Goal: Task Accomplishment & Management: Manage account settings

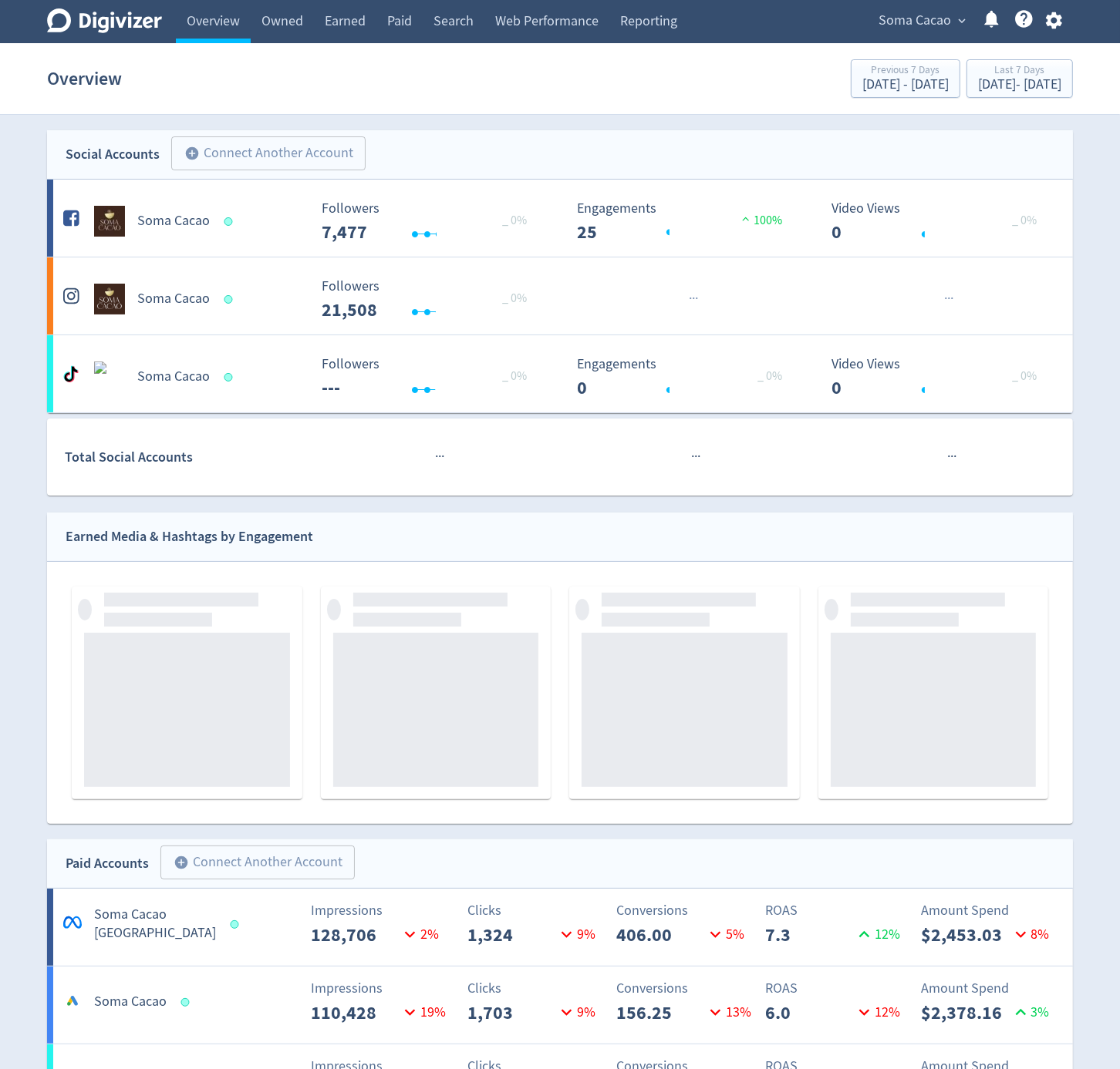
click at [933, 22] on span "Soma Cacao" at bounding box center [915, 21] width 72 height 25
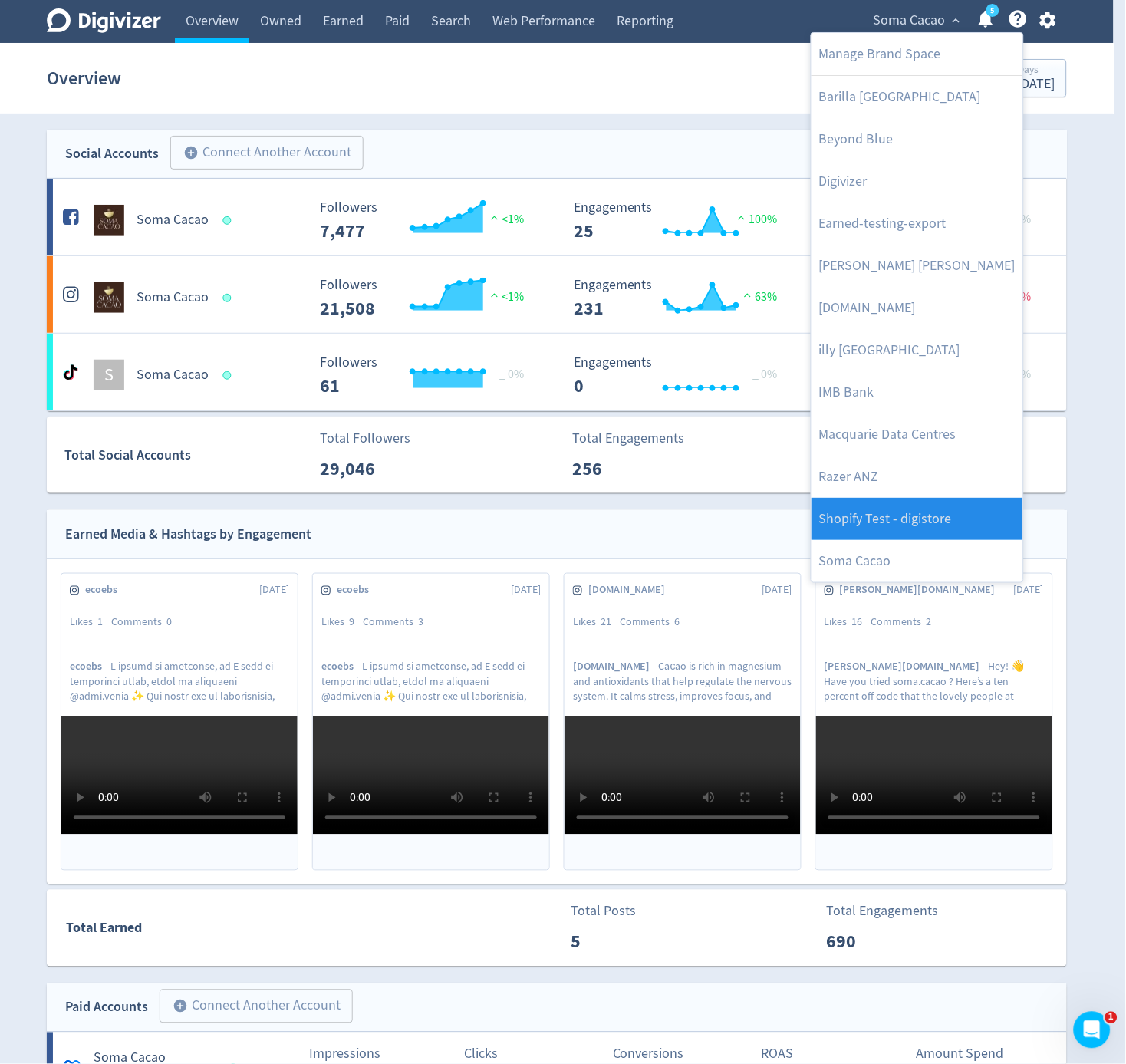
click at [922, 516] on link "Shopify Test - digistore" at bounding box center [918, 518] width 212 height 42
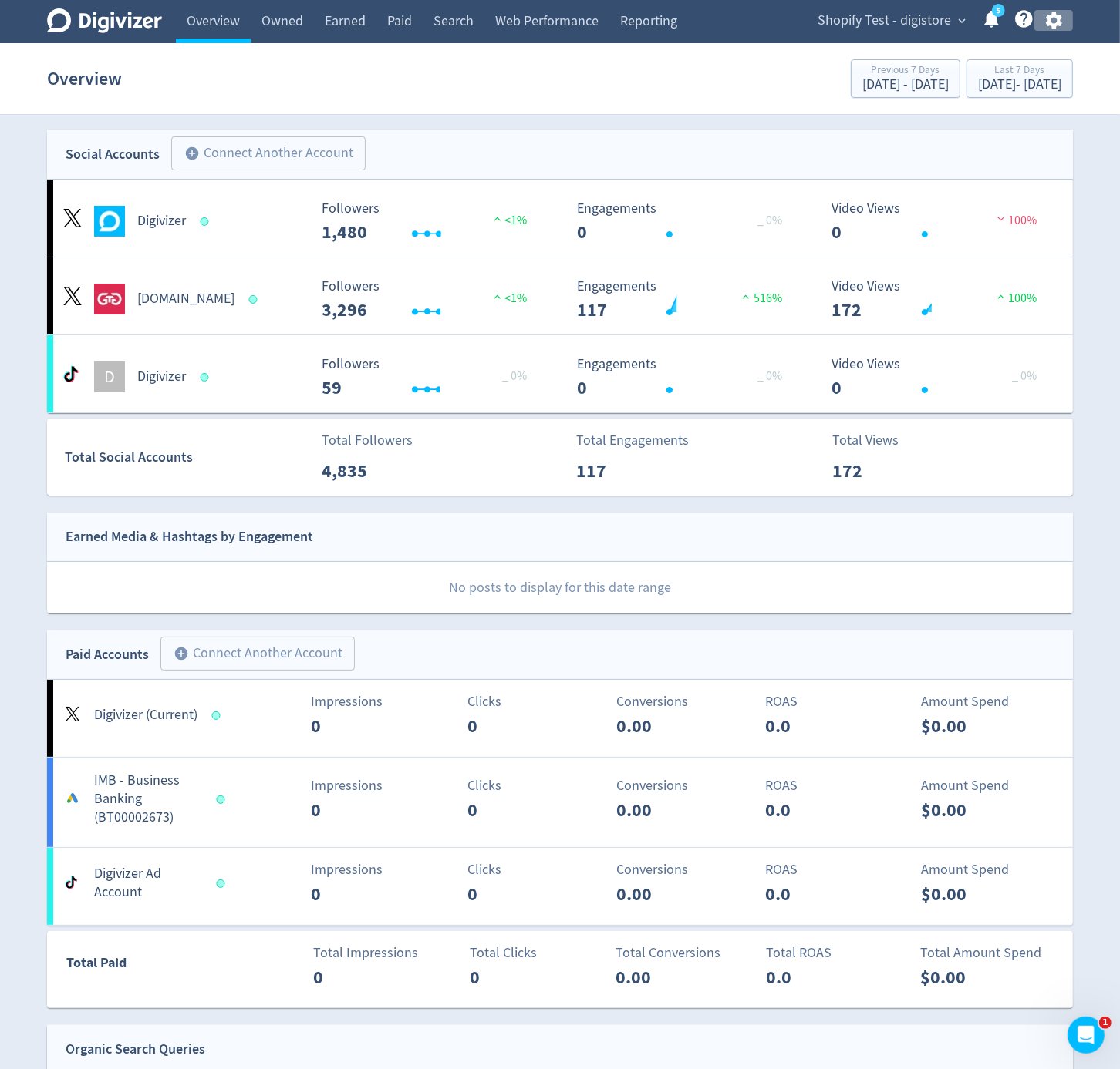
click at [1055, 18] on icon "button" at bounding box center [1053, 20] width 16 height 17
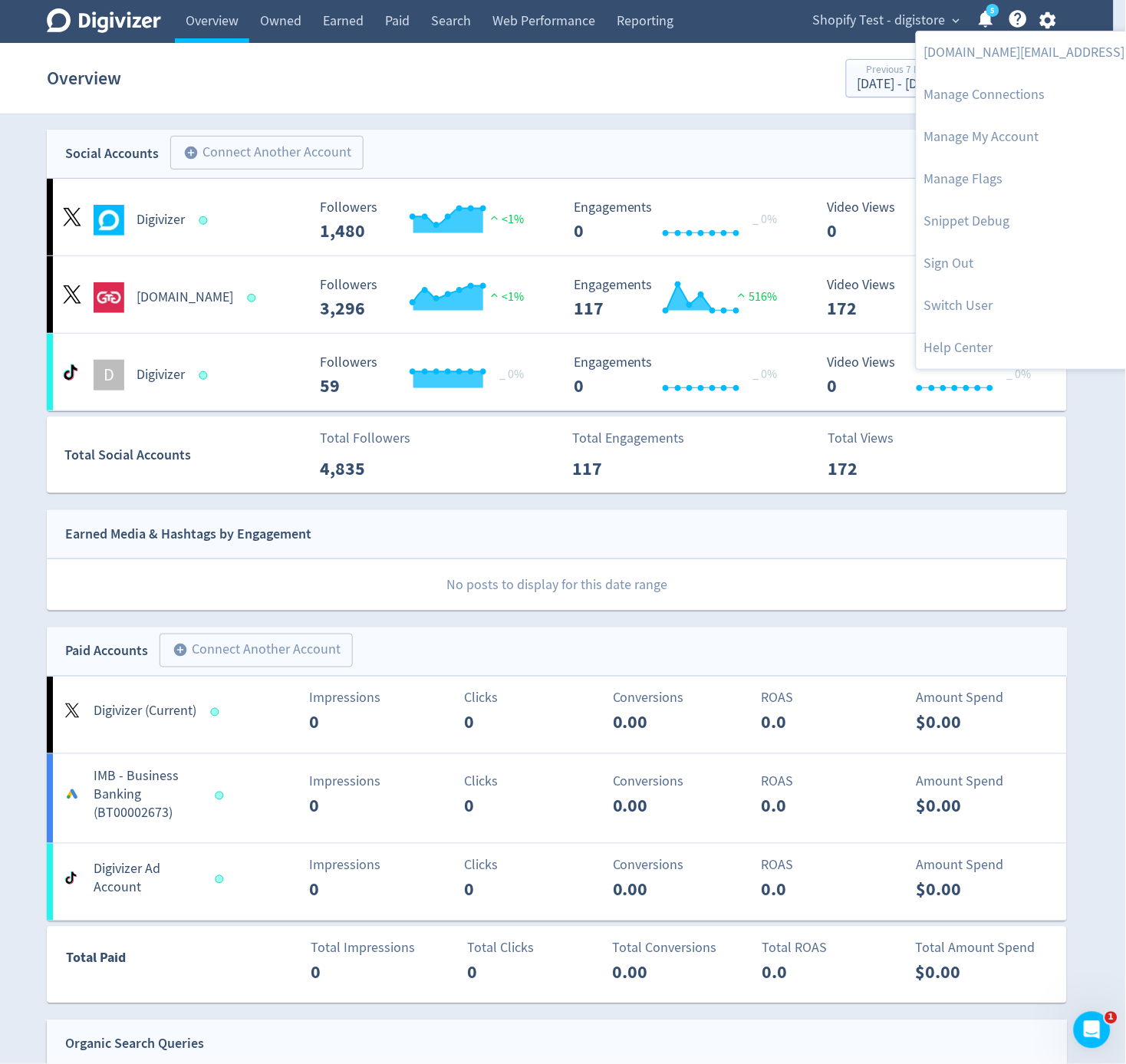
click at [877, 19] on div at bounding box center [563, 532] width 1126 height 1064
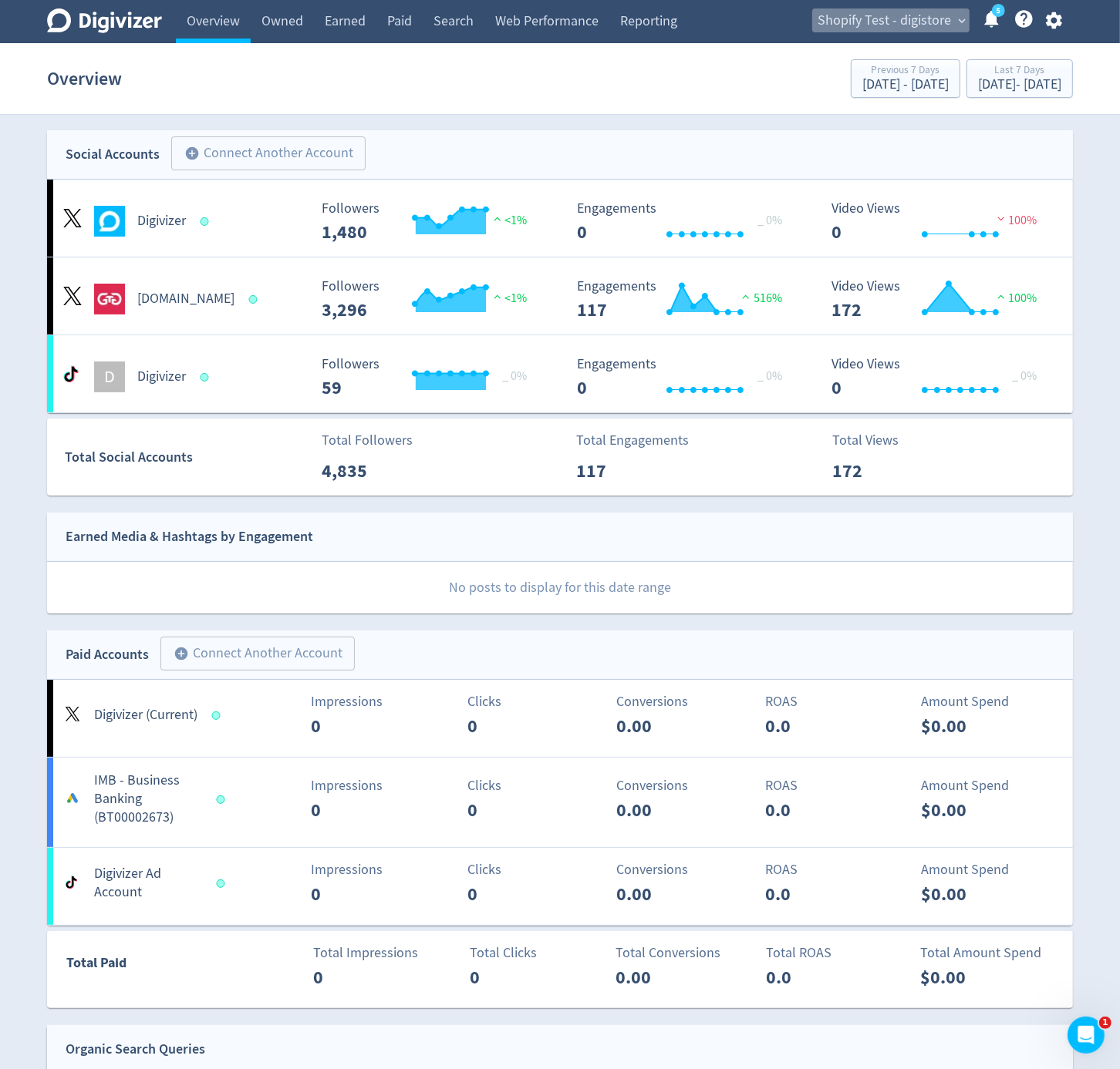
click at [924, 19] on span "Shopify Test - digistore" at bounding box center [884, 21] width 133 height 25
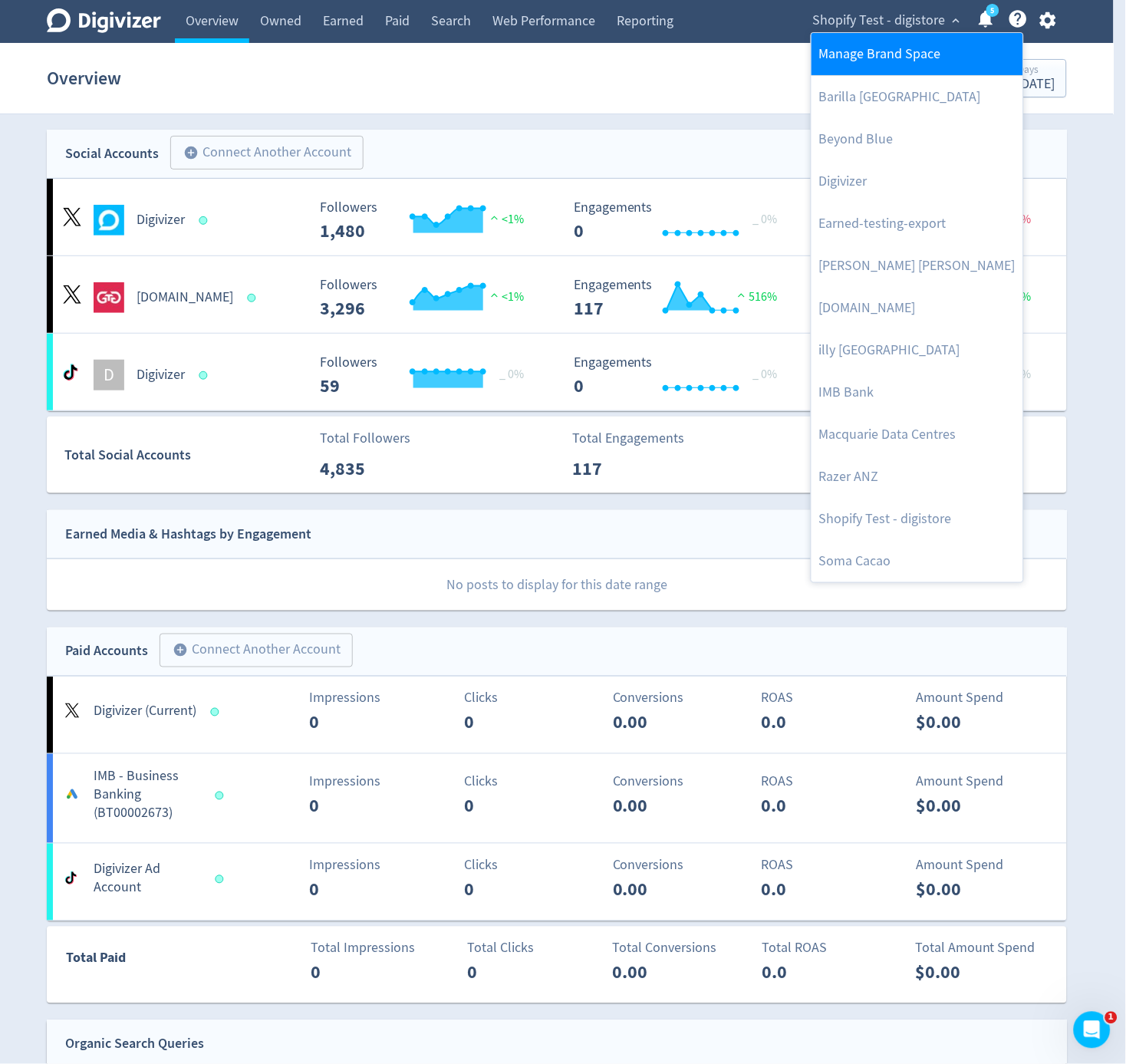
click at [904, 60] on link "Manage Brand Space" at bounding box center [918, 53] width 212 height 42
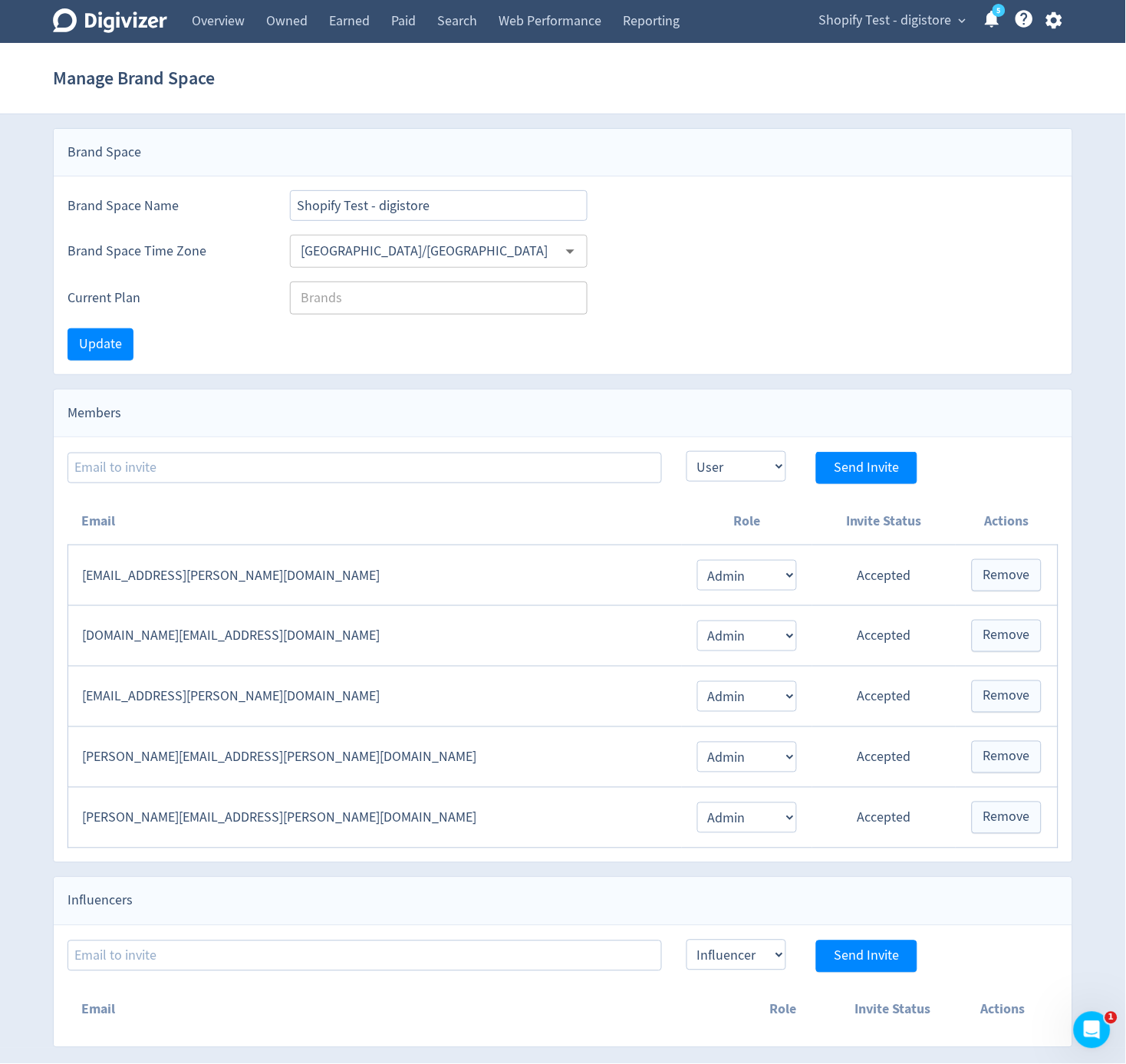
click at [900, 27] on span "Shopify Test - digistore" at bounding box center [886, 21] width 132 height 25
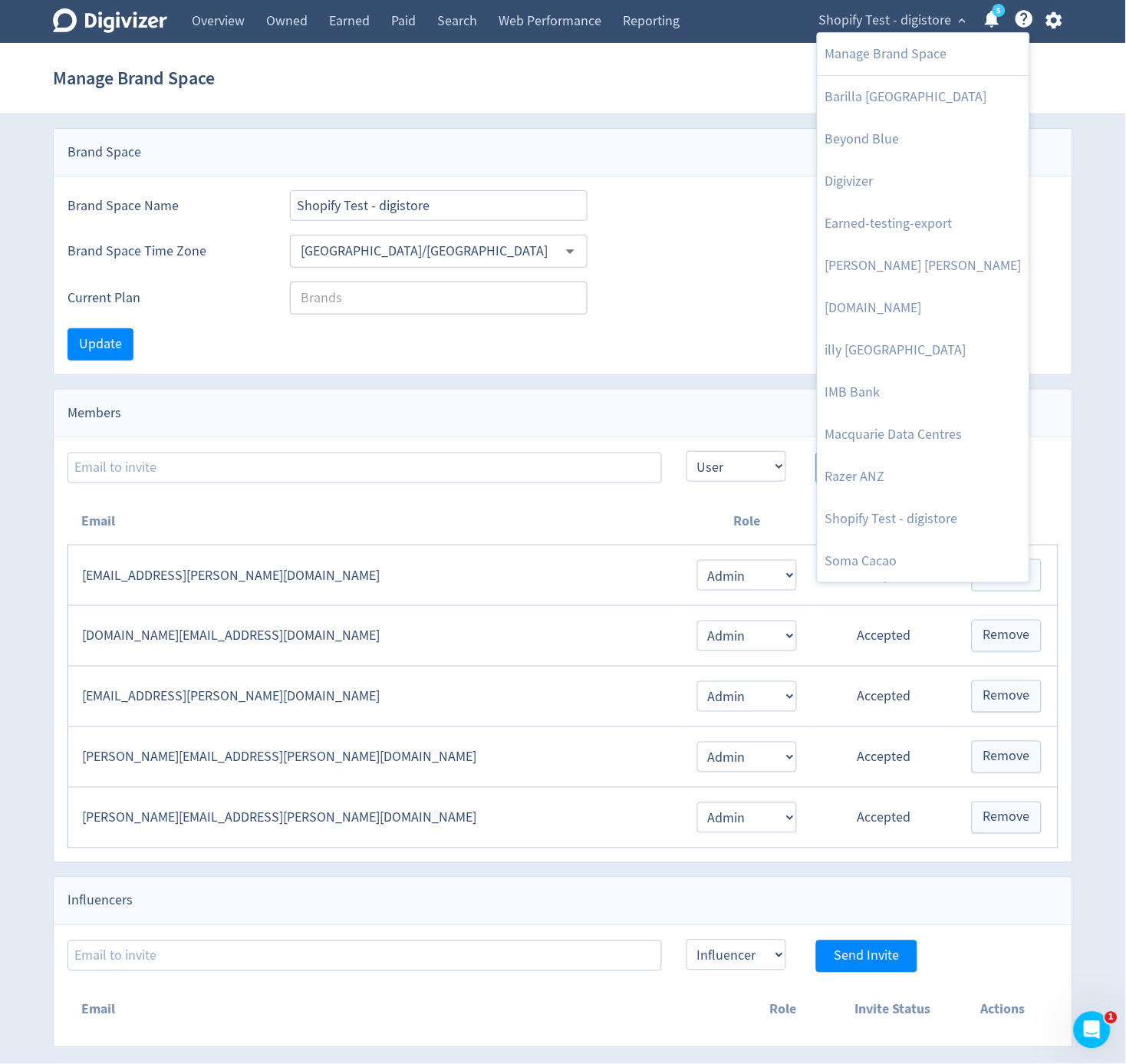
click at [689, 124] on div at bounding box center [563, 532] width 1126 height 1064
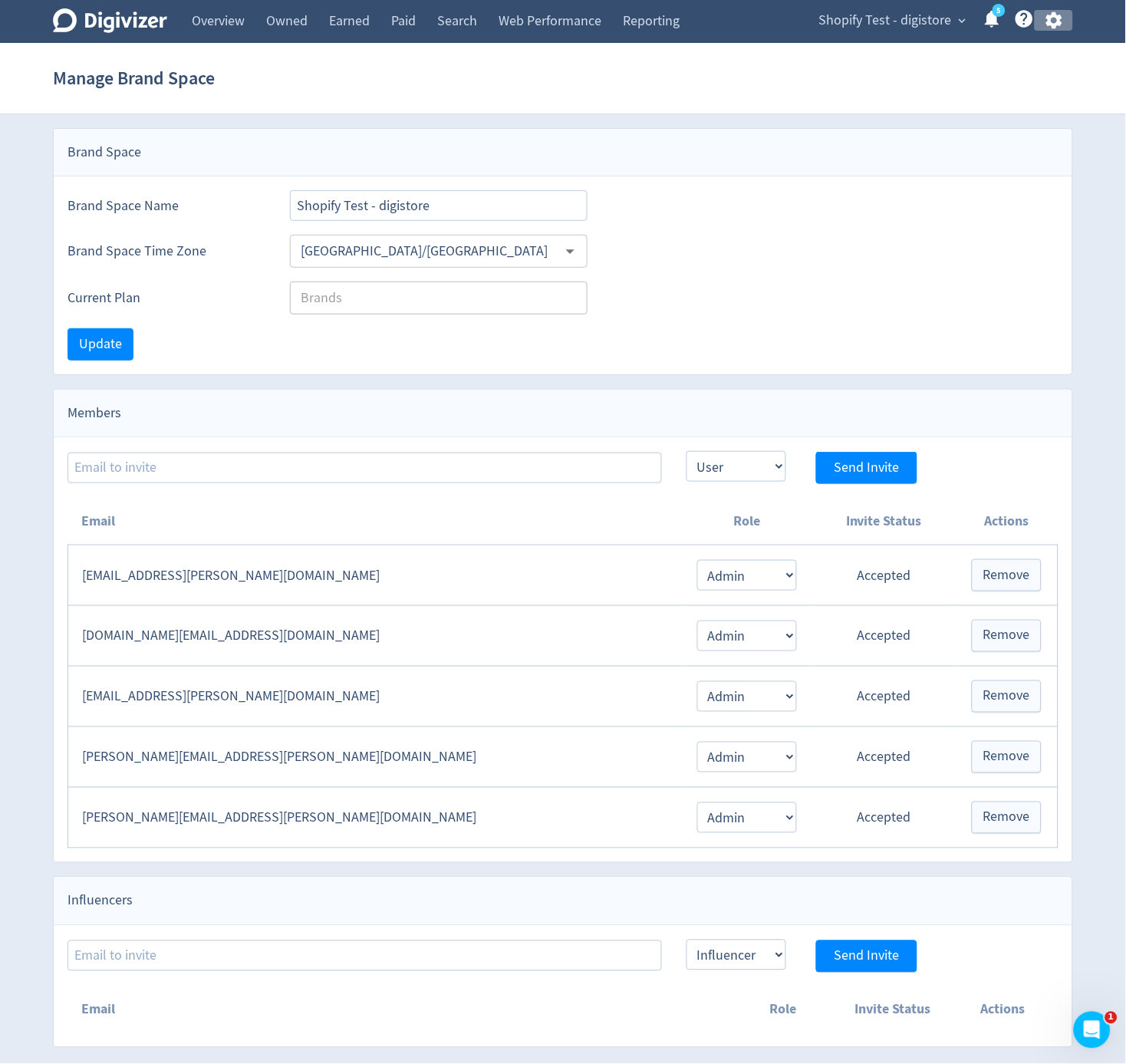
click at [1053, 24] on icon "button" at bounding box center [1053, 20] width 16 height 17
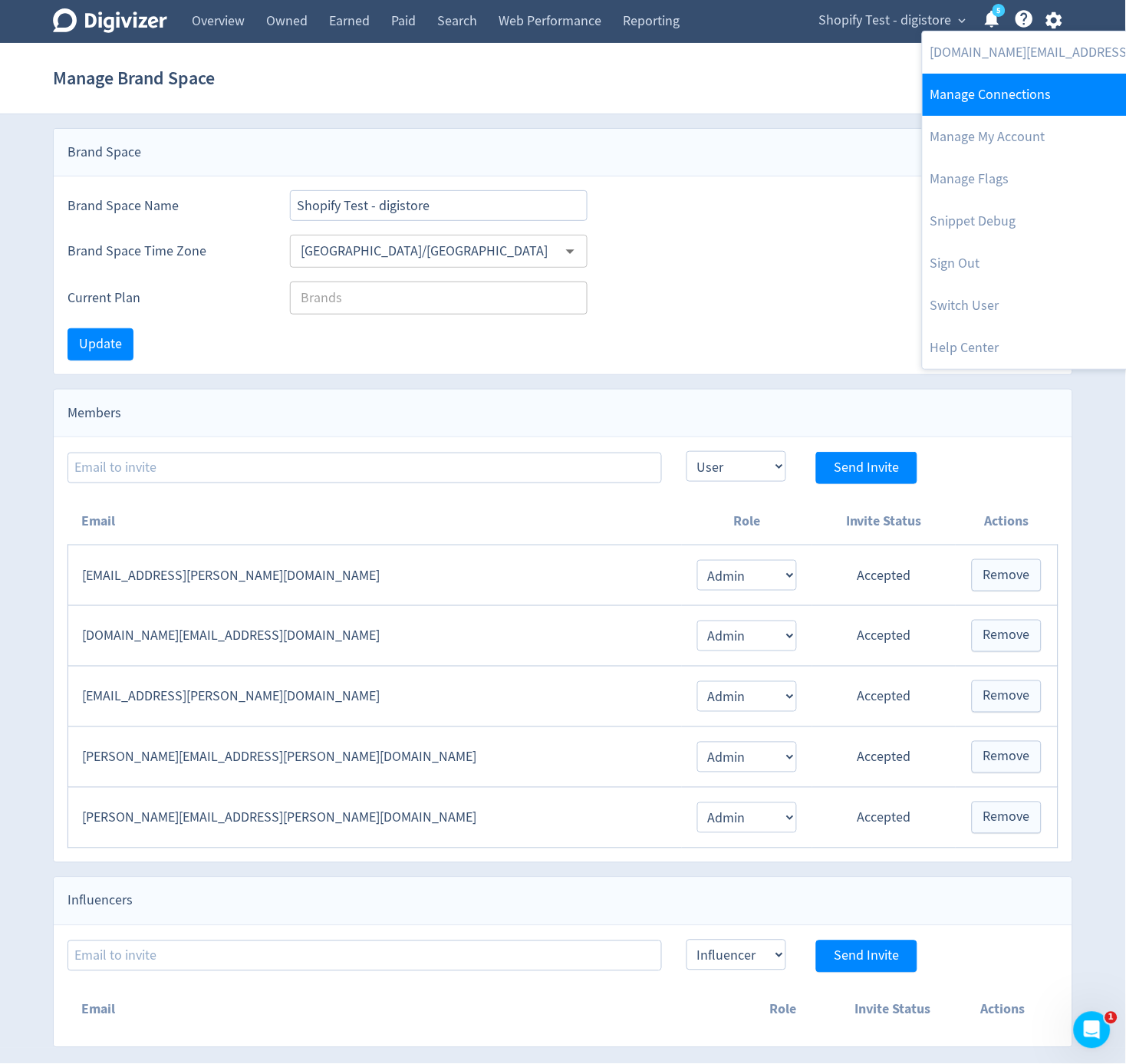
click at [1041, 105] on link "Manage Connections" at bounding box center [1079, 94] width 313 height 42
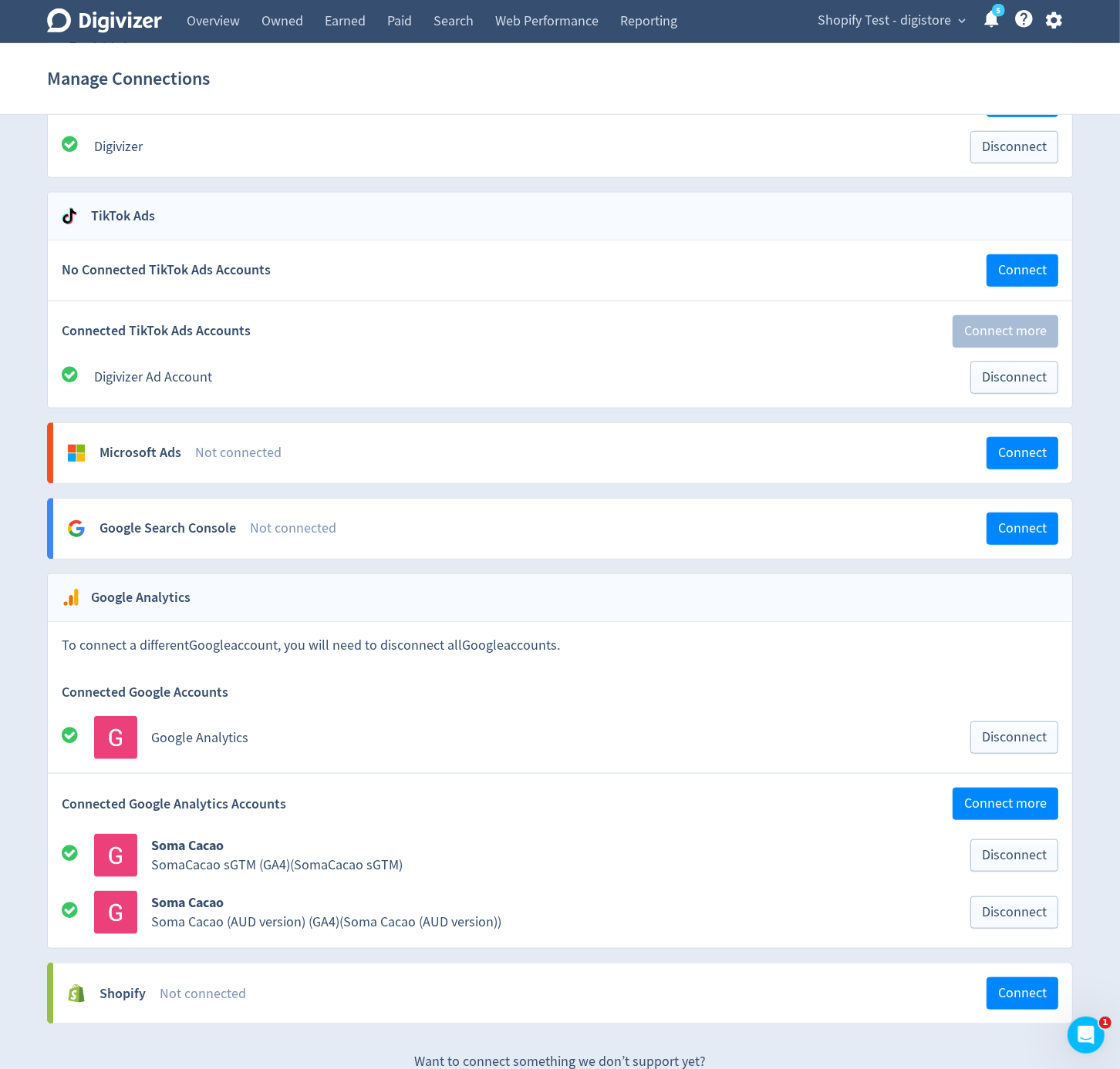
scroll to position [1166, 0]
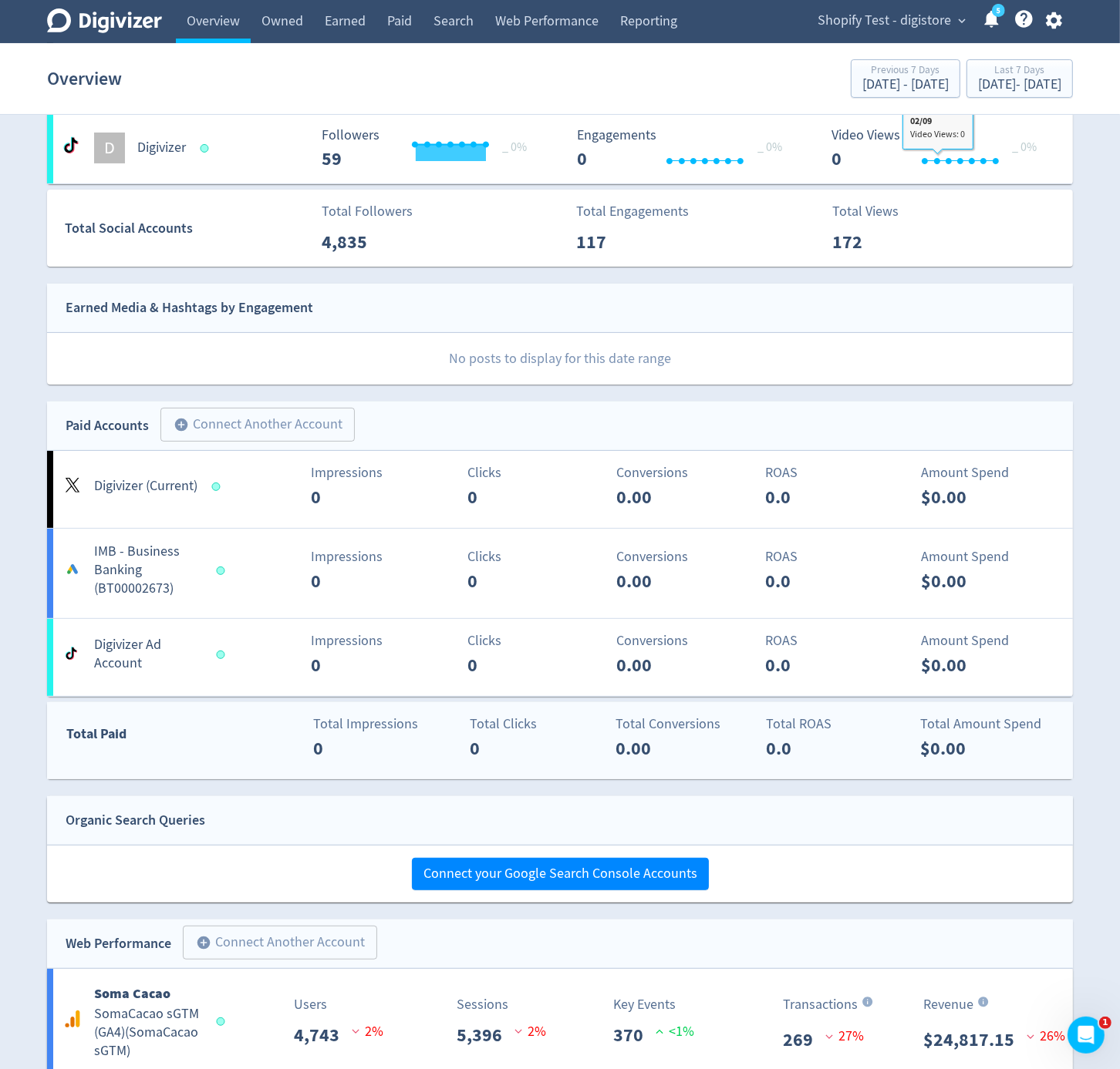
scroll to position [510, 0]
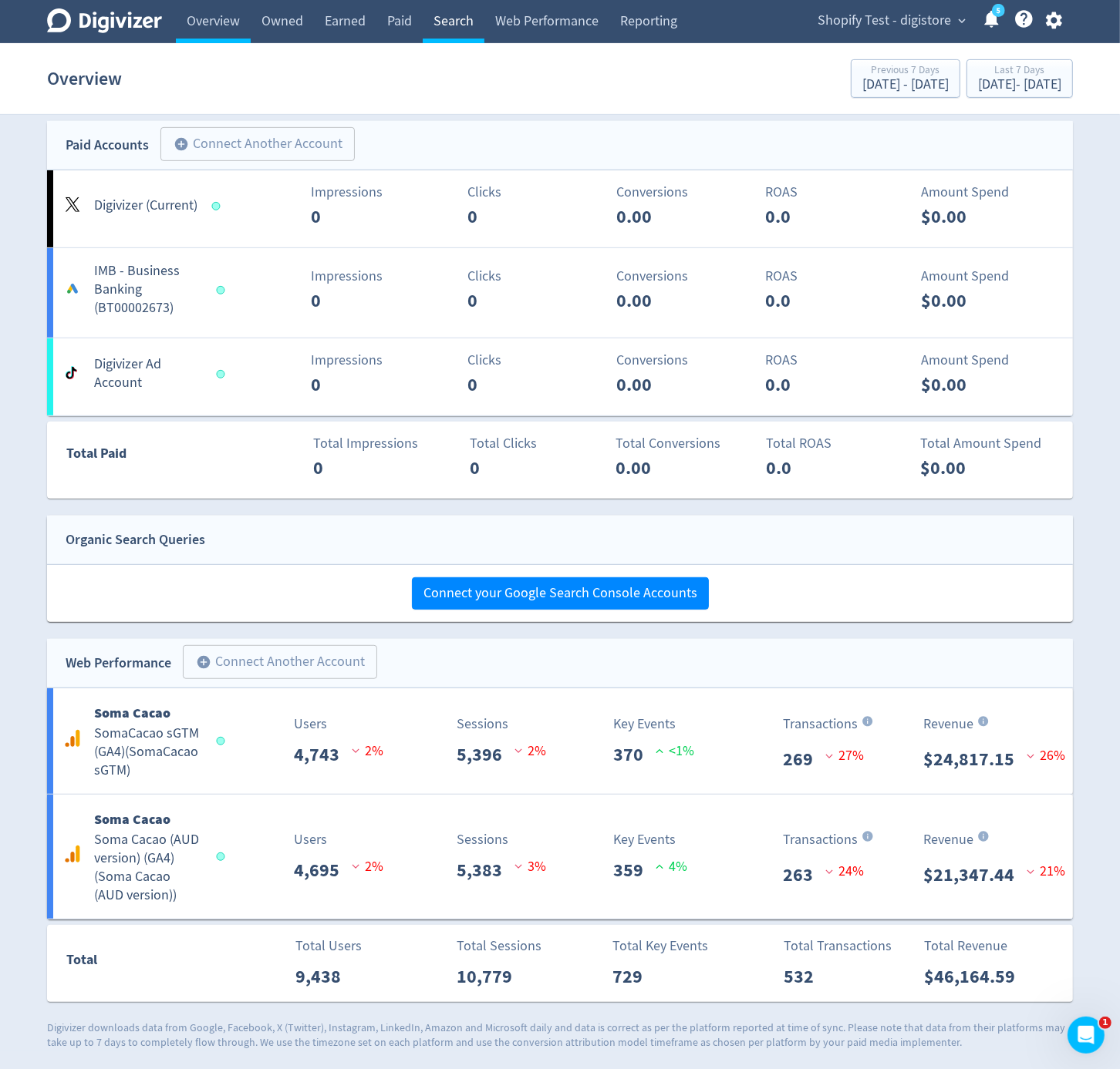
click at [479, 38] on link "Search" at bounding box center [453, 22] width 62 height 43
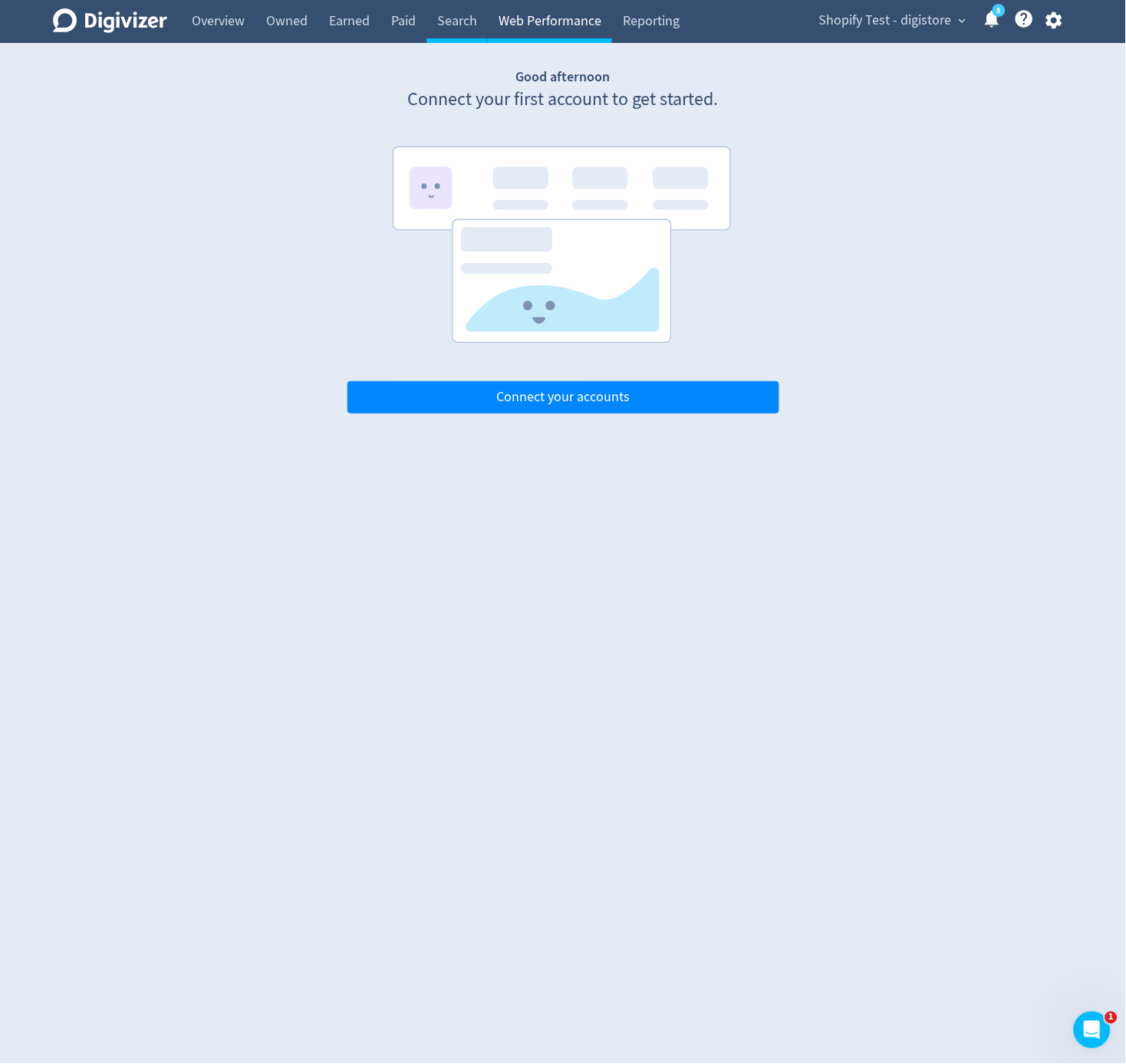
click at [525, 26] on link "Web Performance" at bounding box center [550, 22] width 124 height 43
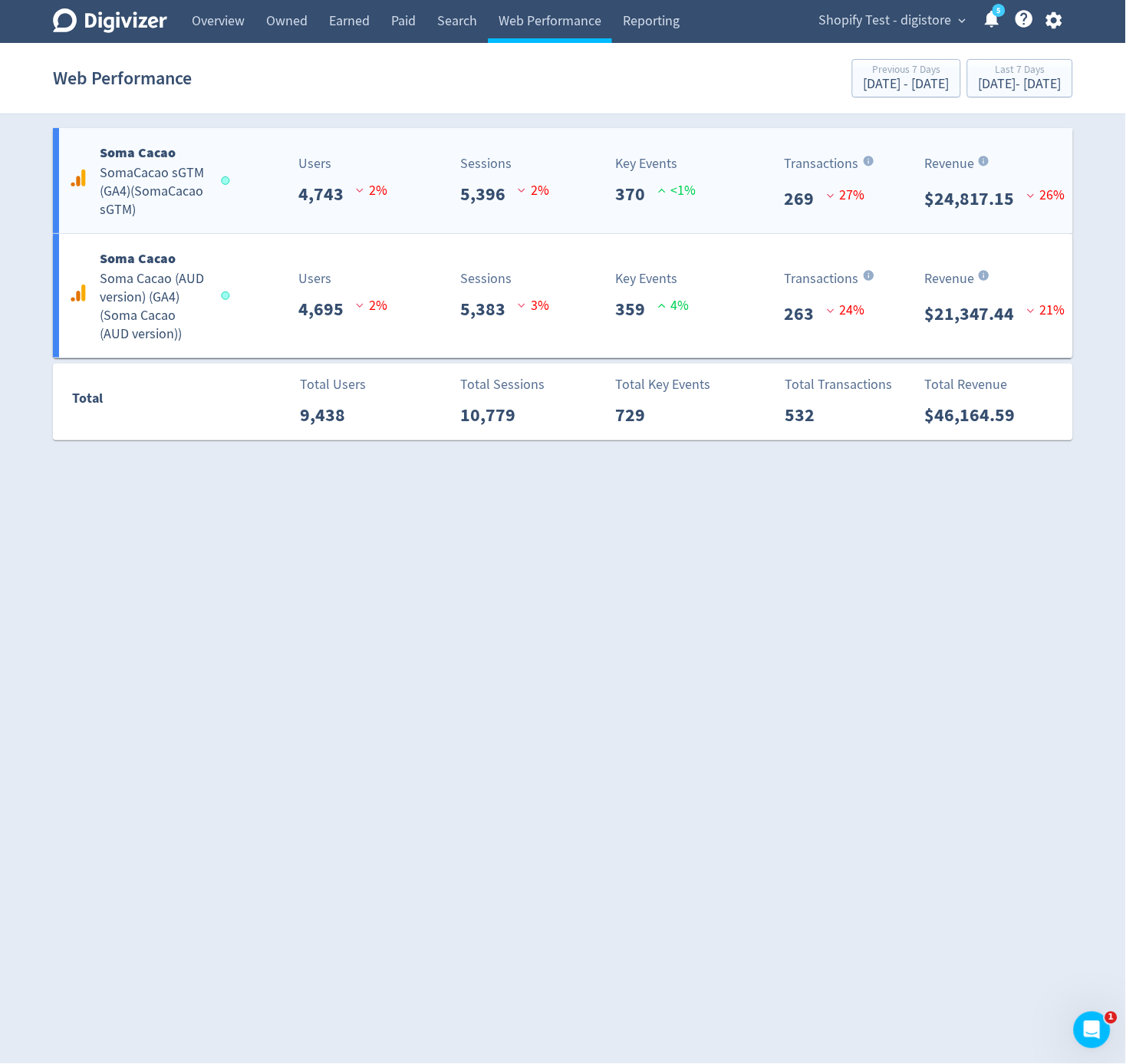
click at [734, 199] on div "Key Events 370 <1%" at bounding box center [671, 180] width 128 height 54
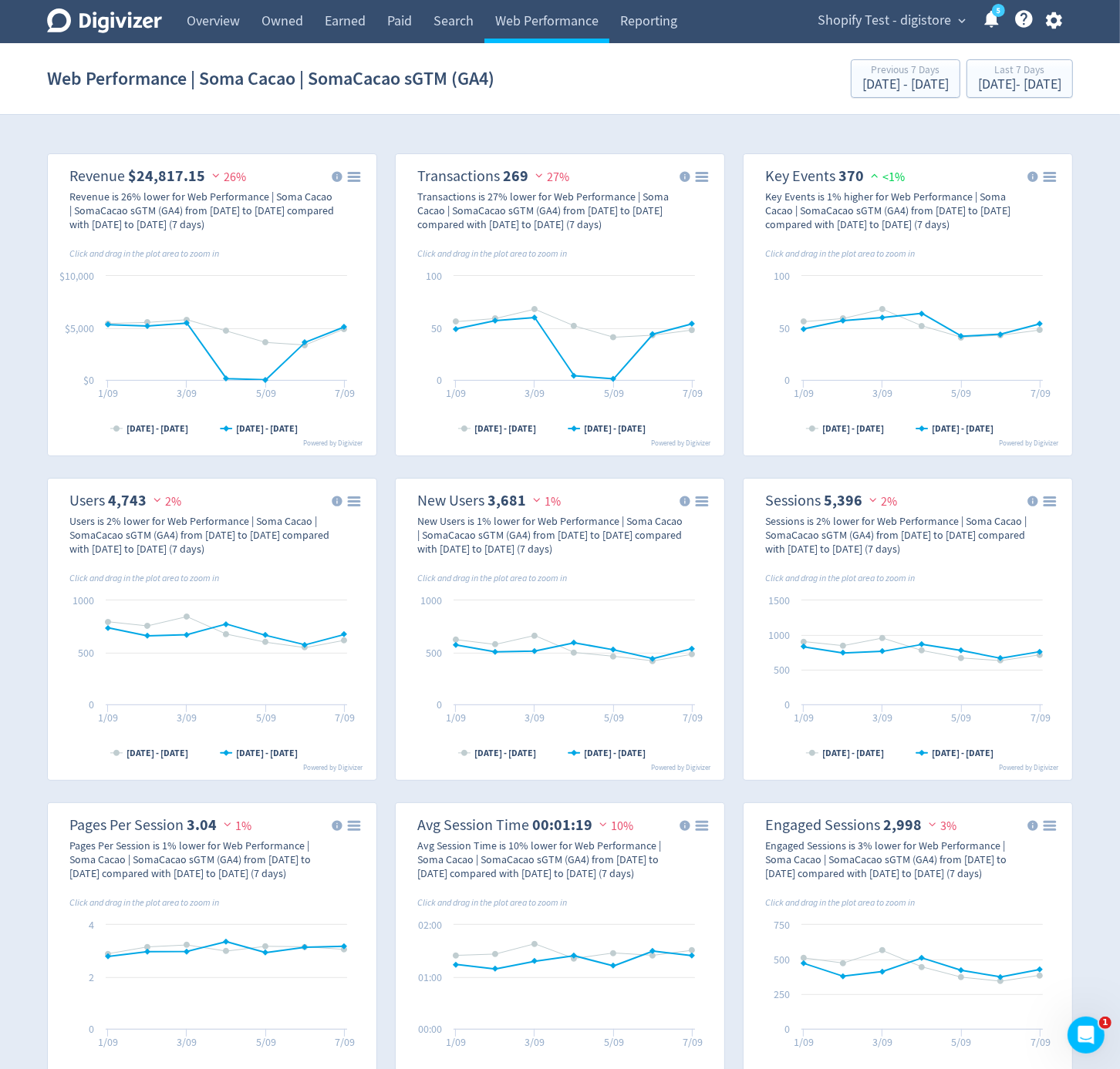
click at [890, 25] on span "Shopify Test - digistore" at bounding box center [884, 21] width 133 height 25
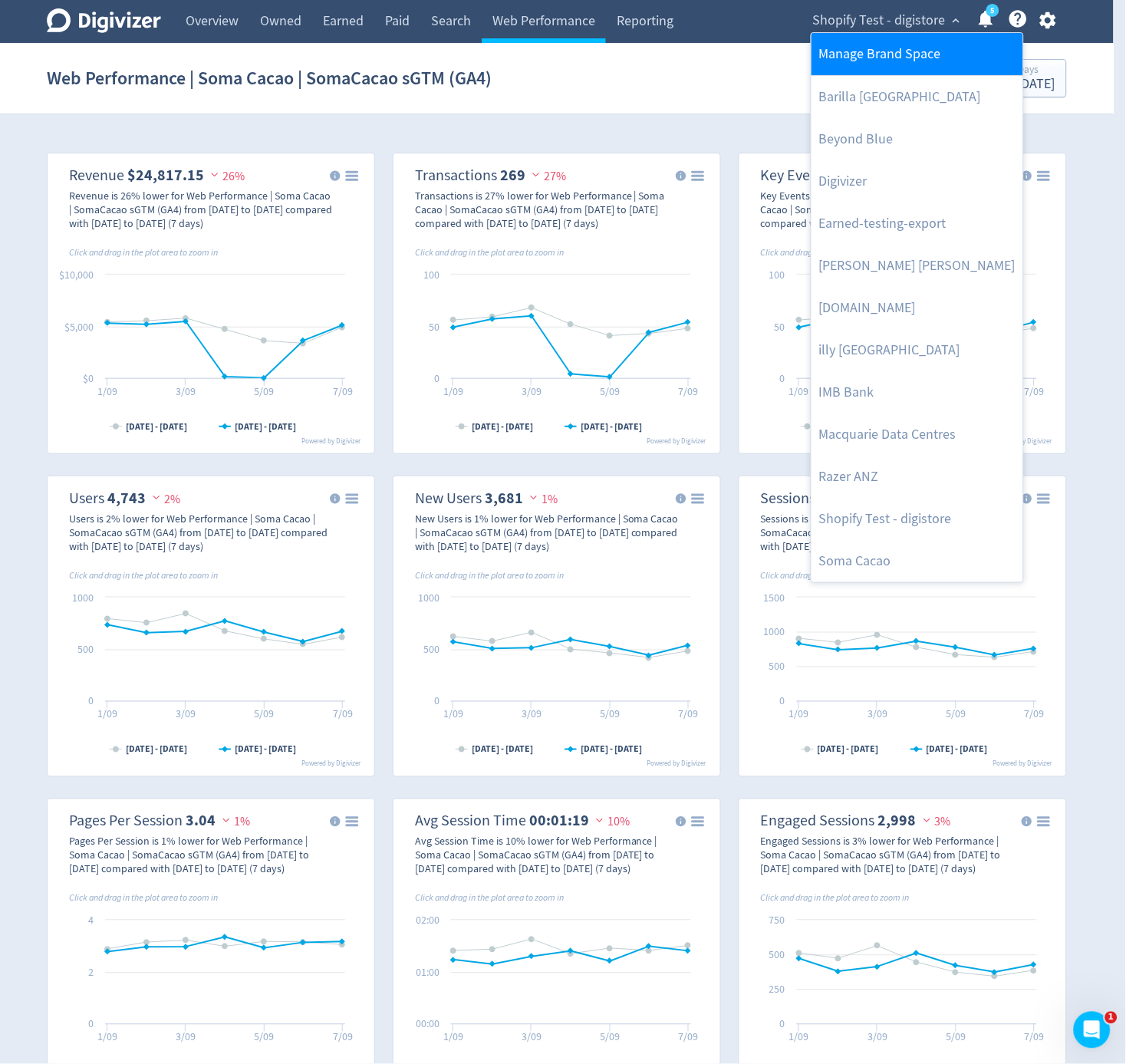
click at [923, 61] on link "Manage Brand Space" at bounding box center [918, 53] width 212 height 42
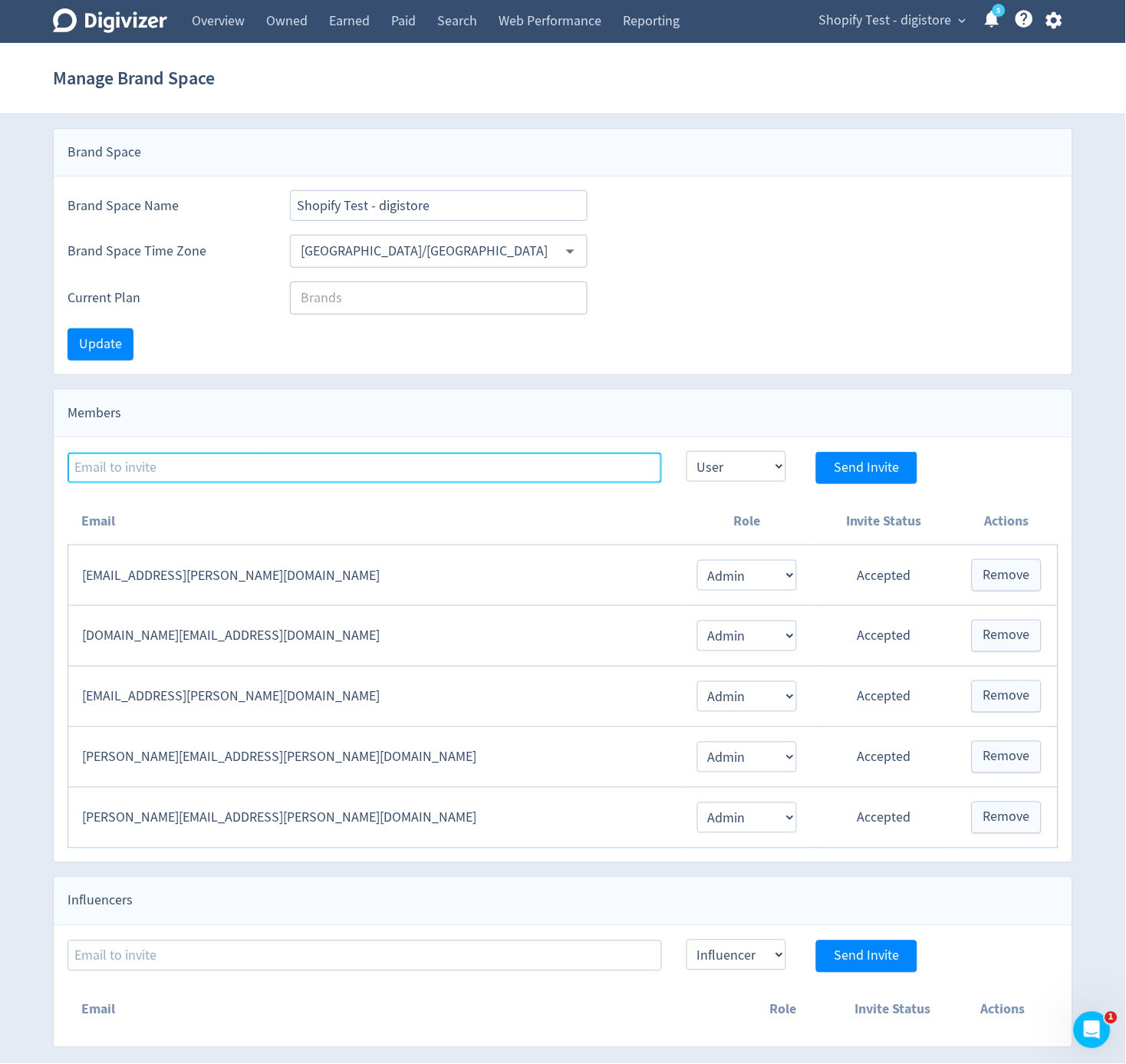
click at [450, 464] on input at bounding box center [365, 468] width 595 height 30
click at [243, 472] on input at bounding box center [365, 468] width 595 height 30
paste input "[PERSON_NAME][EMAIL_ADDRESS][PERSON_NAME][DOMAIN_NAME]"
type input "[PERSON_NAME][EMAIL_ADDRESS][PERSON_NAME][DOMAIN_NAME]"
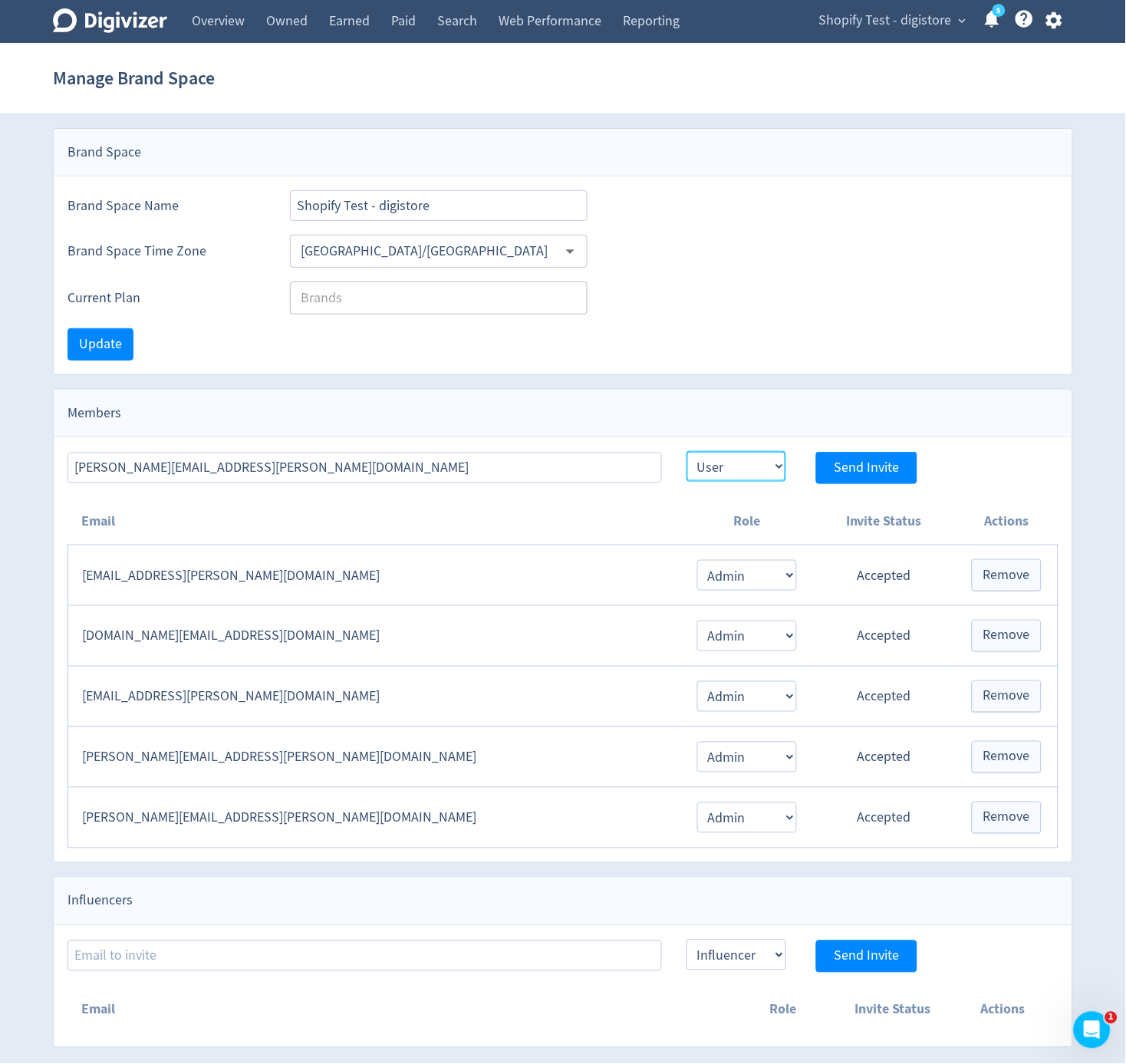
select select "ADMIN"
click at [687, 451] on select "Admin User" at bounding box center [736, 467] width 100 height 30
click at [841, 478] on button "Send Invite" at bounding box center [867, 468] width 101 height 32
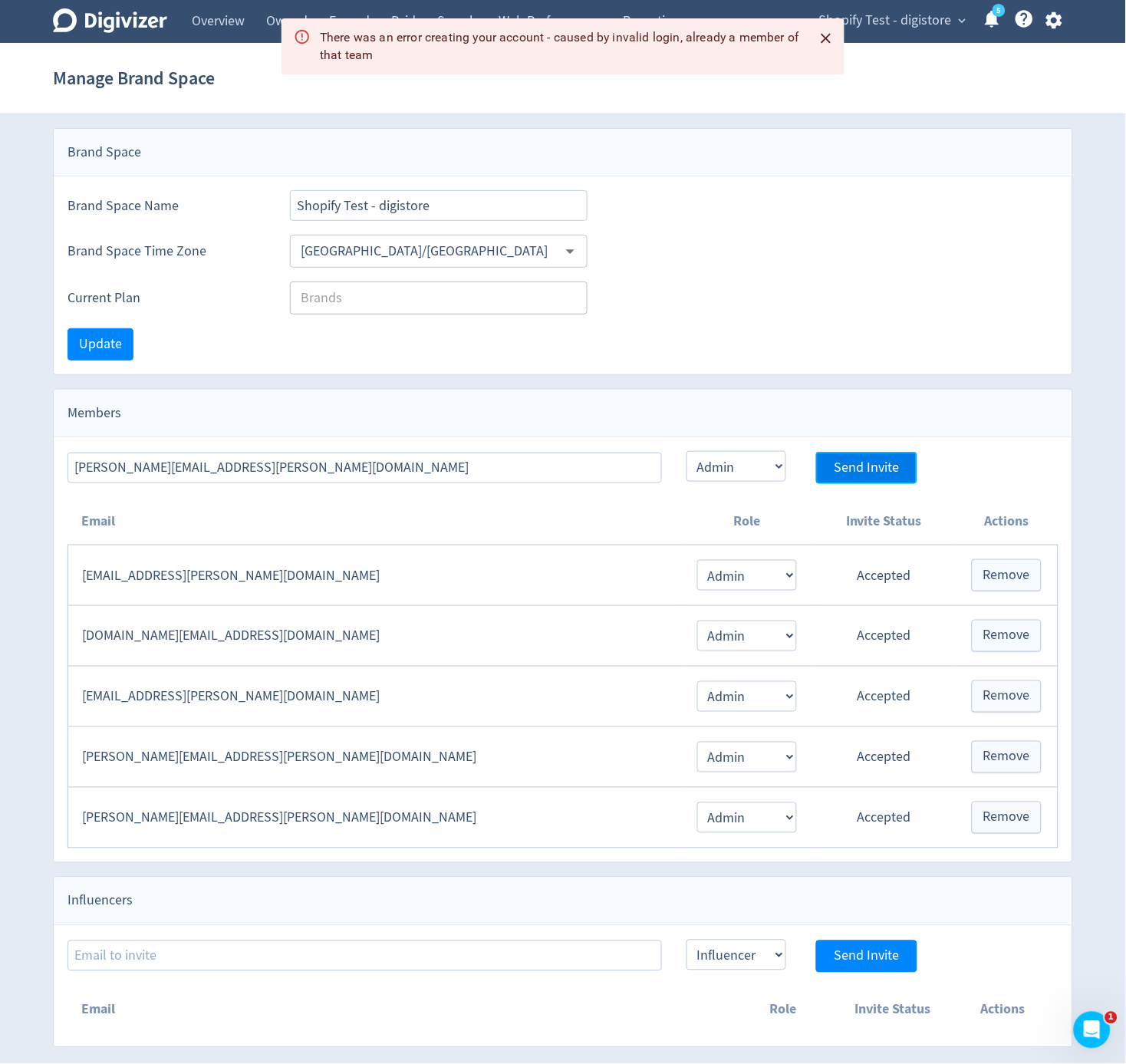
click at [882, 465] on span "Send Invite" at bounding box center [868, 467] width 65 height 14
click at [825, 49] on button "Close" at bounding box center [827, 39] width 26 height 26
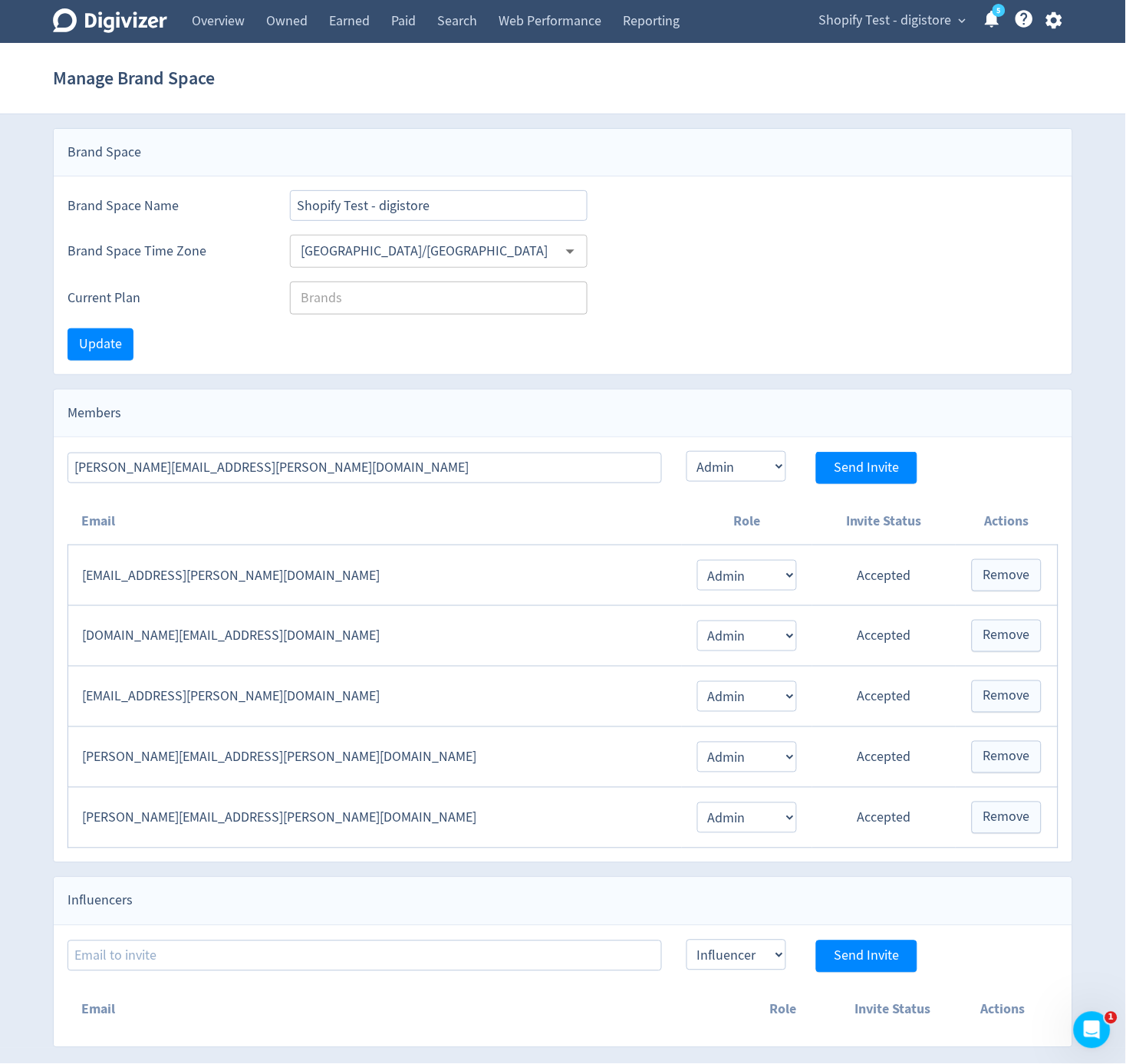
click at [847, 136] on div "Brand Space" at bounding box center [563, 153] width 1019 height 48
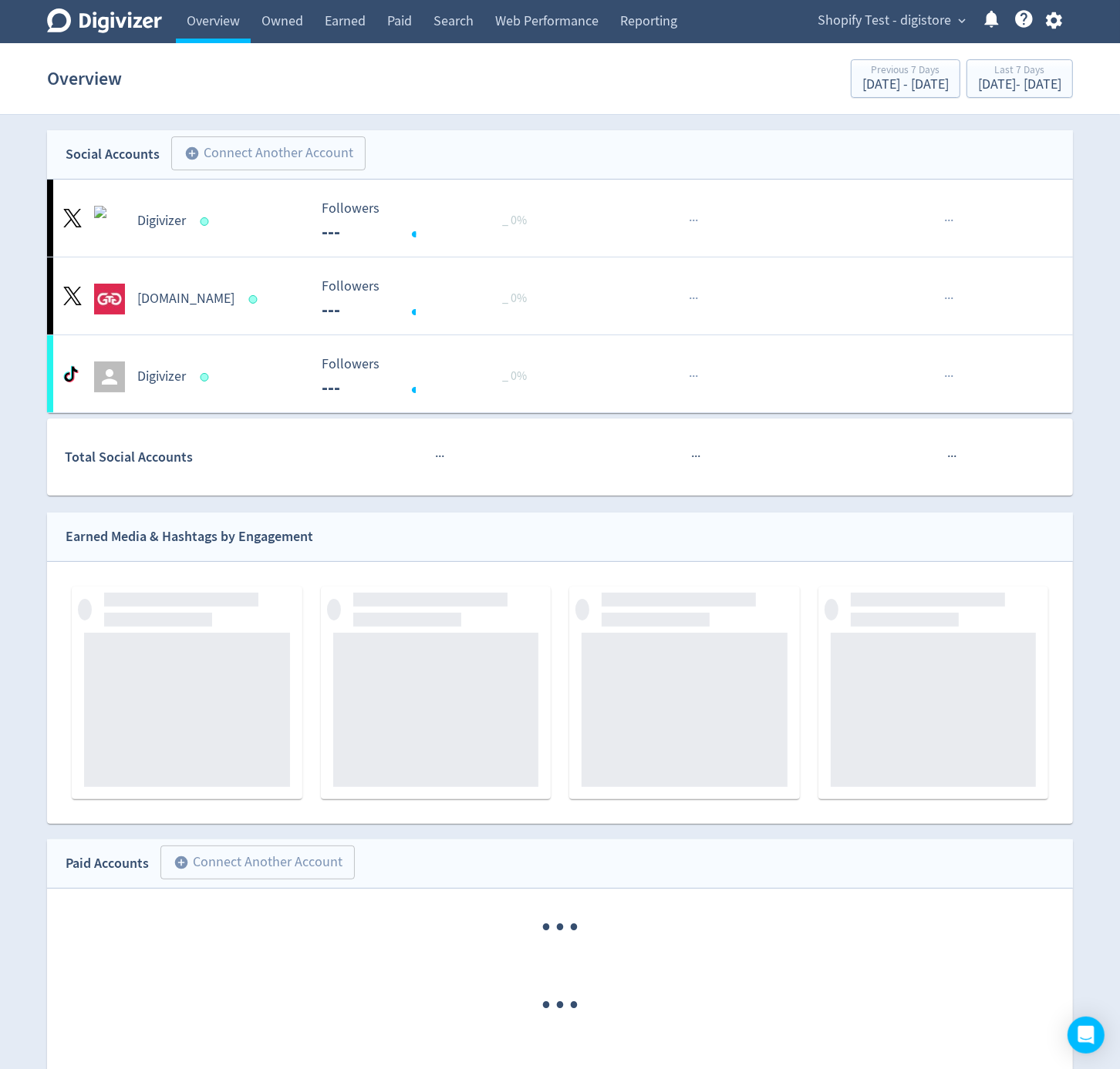
click at [871, 42] on div "Shopify Test - digistore expand_more Help Center - Searchable support on using …" at bounding box center [937, 22] width 273 height 43
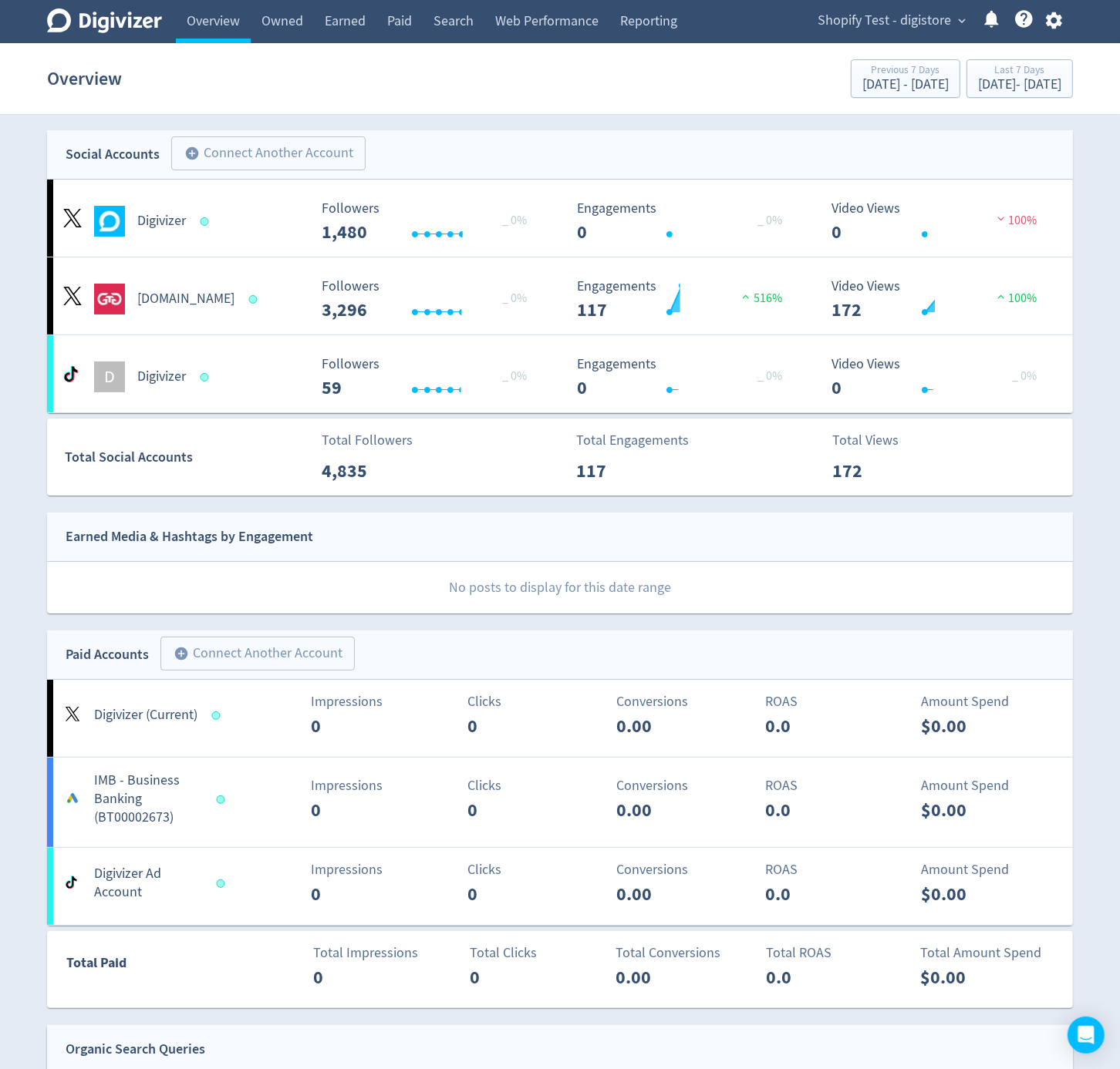
click at [882, 36] on div "Shopify Test - digistore expand_more Help Center - Searchable support on using …" at bounding box center [937, 22] width 273 height 43
click at [887, 30] on span "Shopify Test - digistore" at bounding box center [884, 21] width 133 height 25
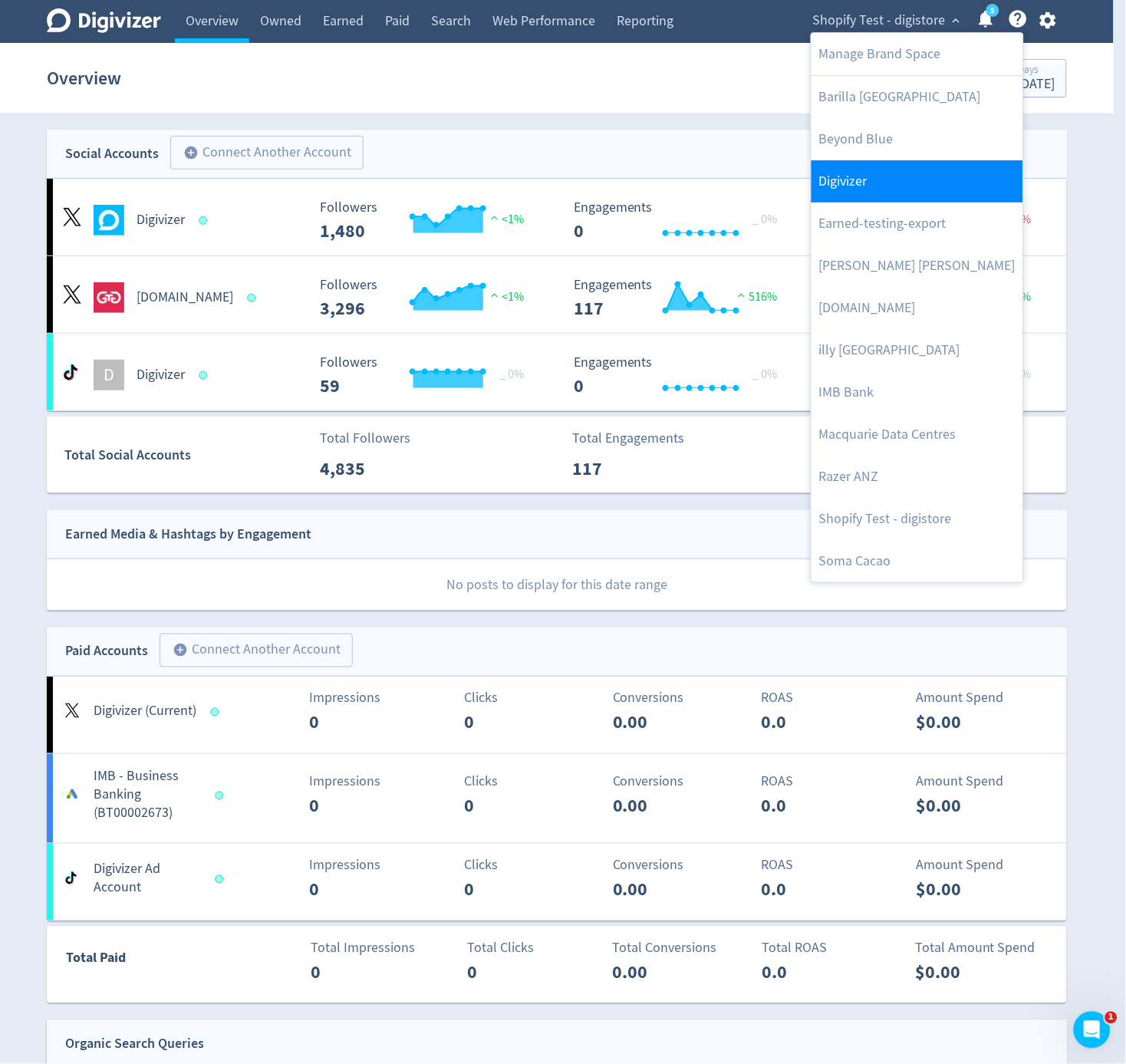
click at [907, 176] on link "Digivizer" at bounding box center [918, 181] width 212 height 42
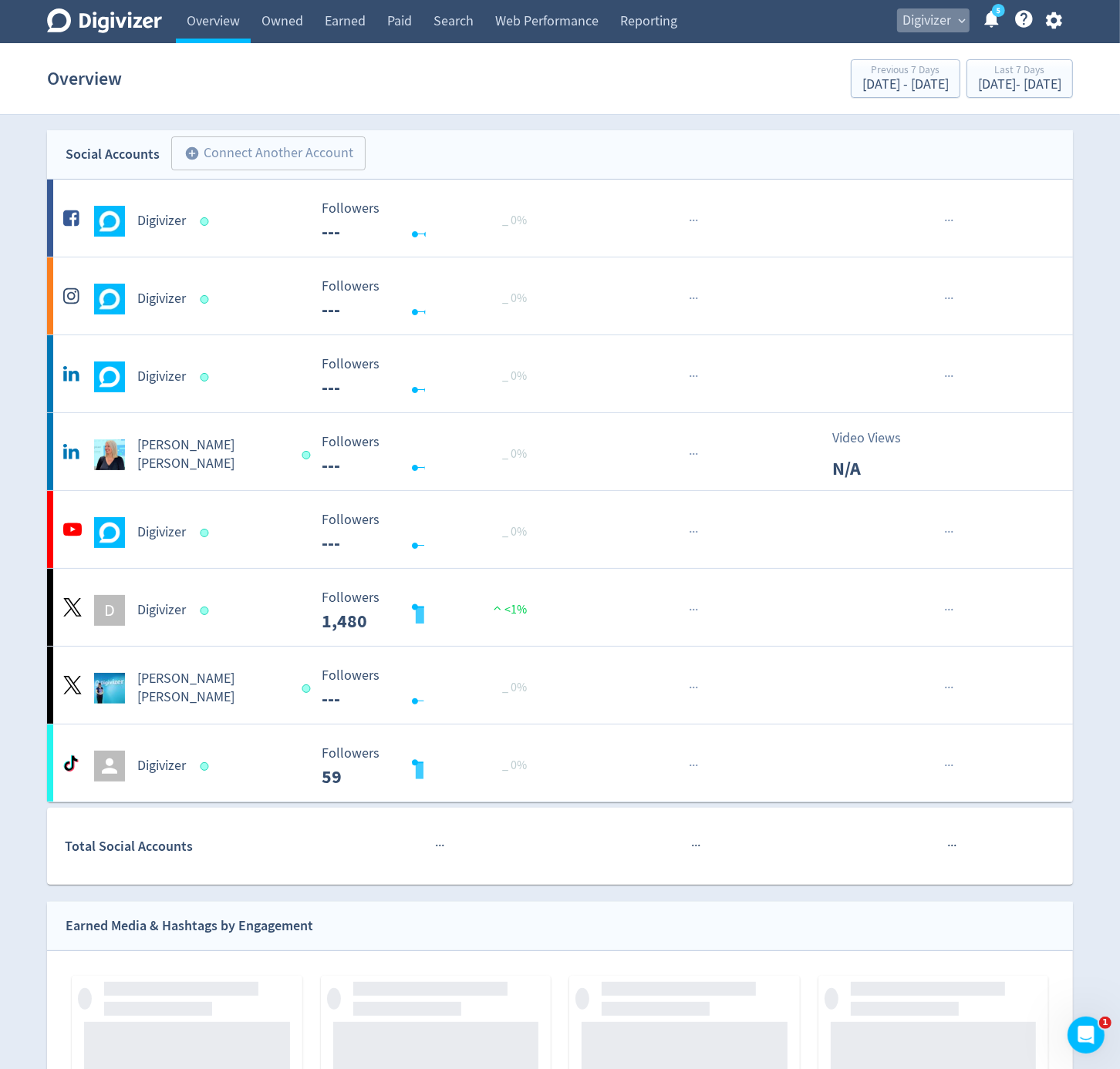
click at [927, 31] on span "Digivizer" at bounding box center [927, 21] width 49 height 25
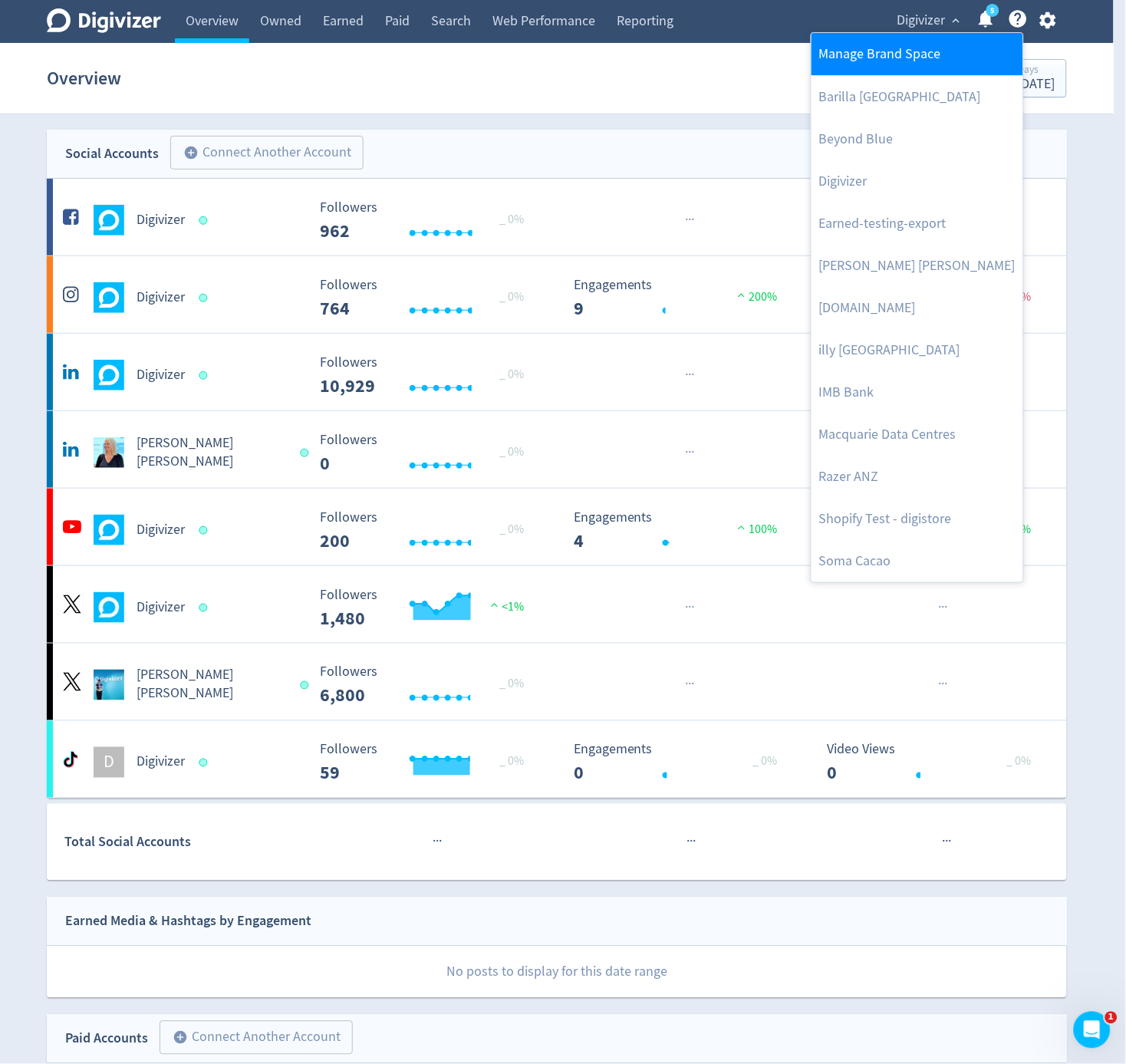
click at [914, 54] on link "Manage Brand Space" at bounding box center [918, 53] width 212 height 42
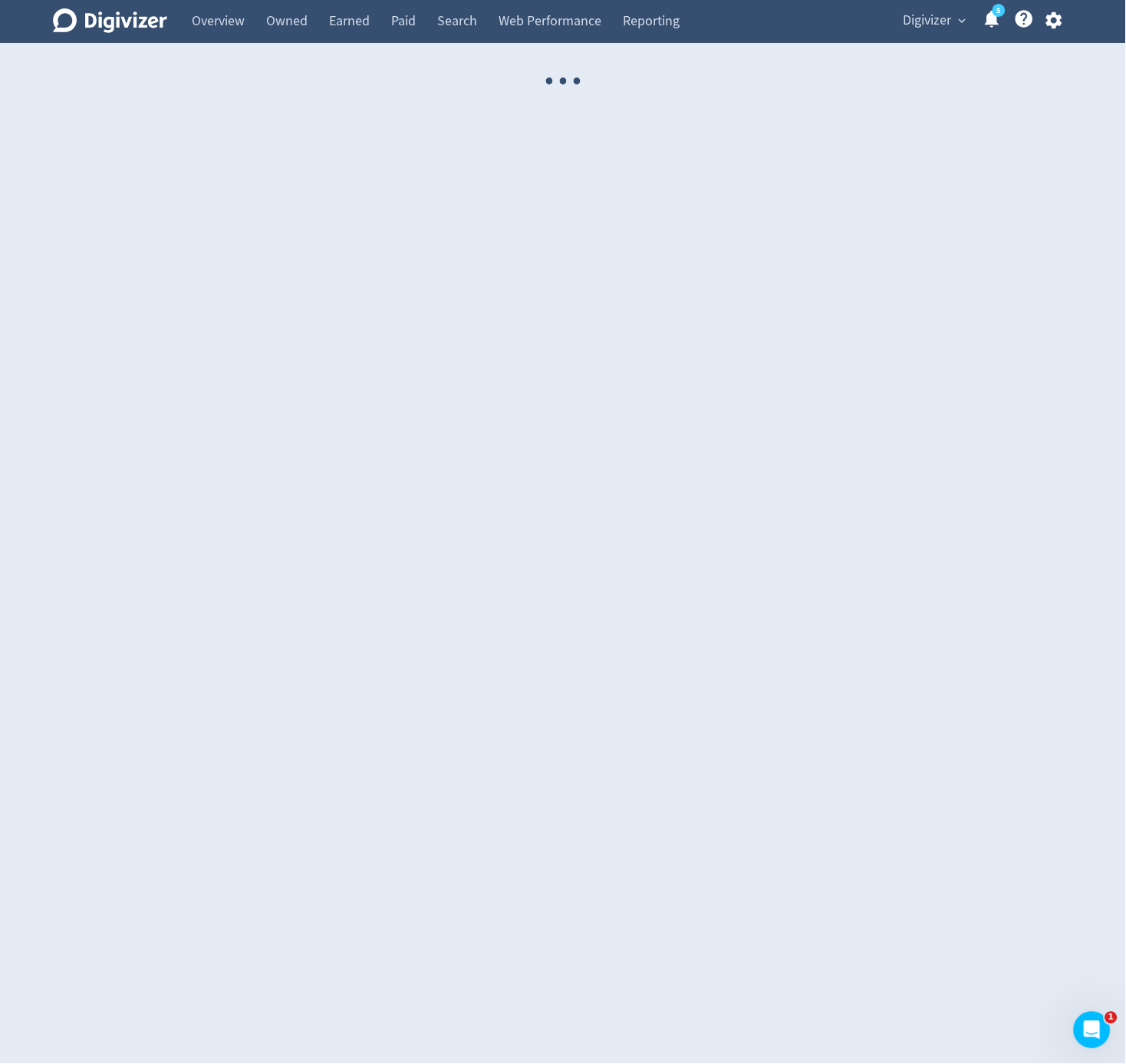
select select "USER"
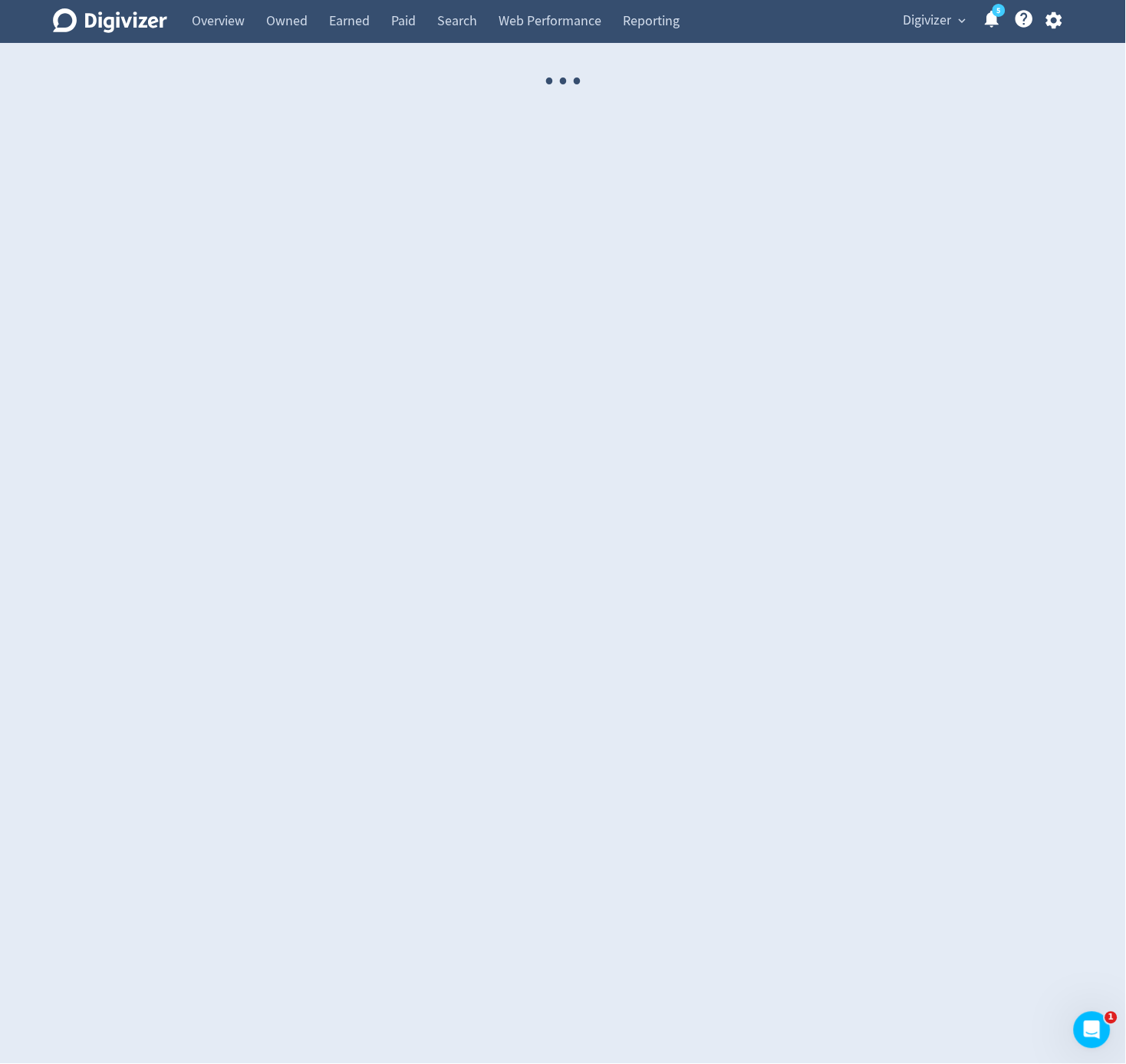
select select "USER"
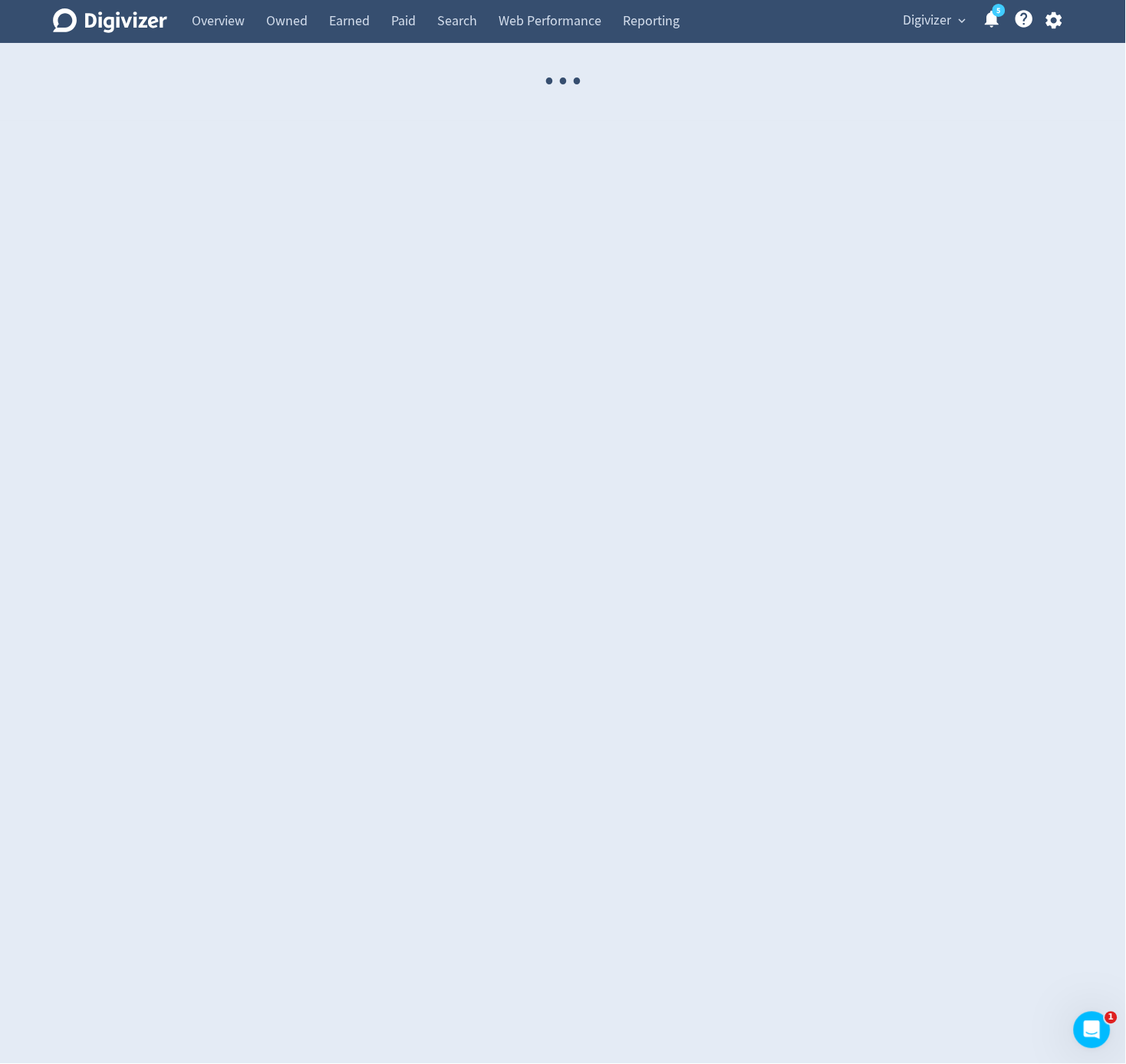
select select "USER"
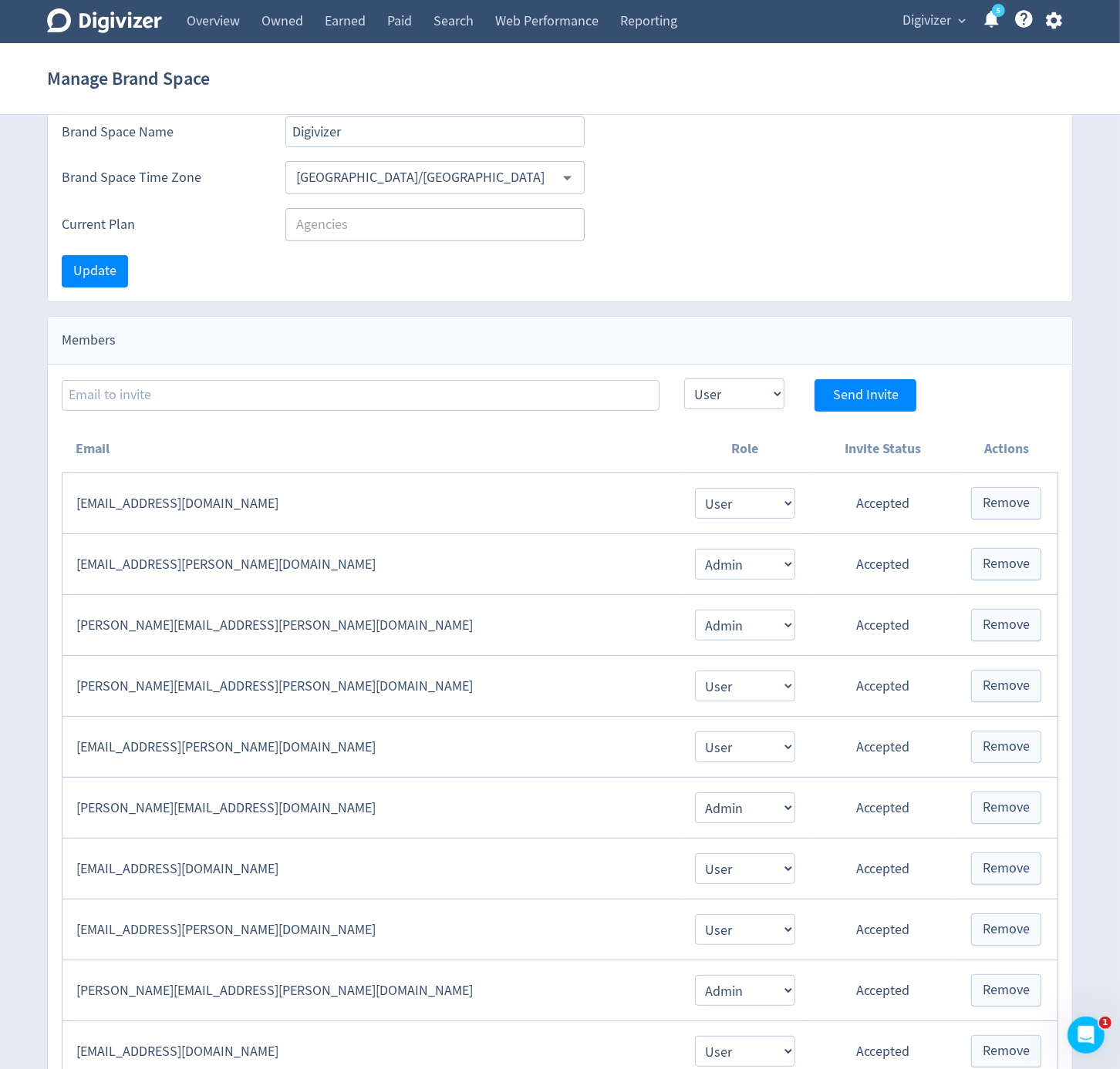
scroll to position [309, 0]
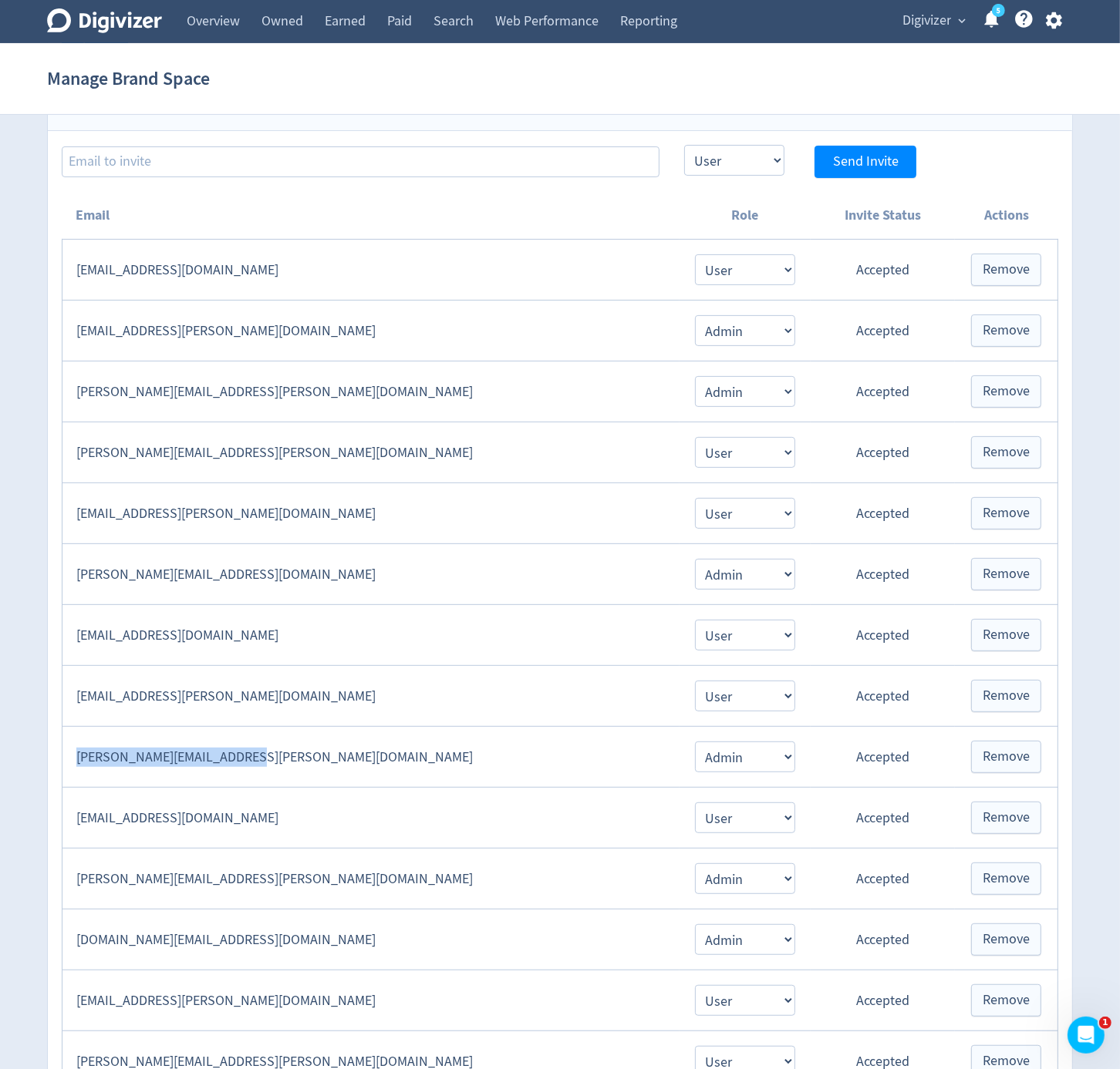
drag, startPoint x: 241, startPoint y: 757, endPoint x: 70, endPoint y: 764, distance: 171.1
click at [70, 764] on td "[PERSON_NAME][EMAIL_ADDRESS][PERSON_NAME][DOMAIN_NAME]" at bounding box center [371, 757] width 617 height 61
copy td "[PERSON_NAME][EMAIL_ADDRESS][PERSON_NAME][DOMAIN_NAME]"
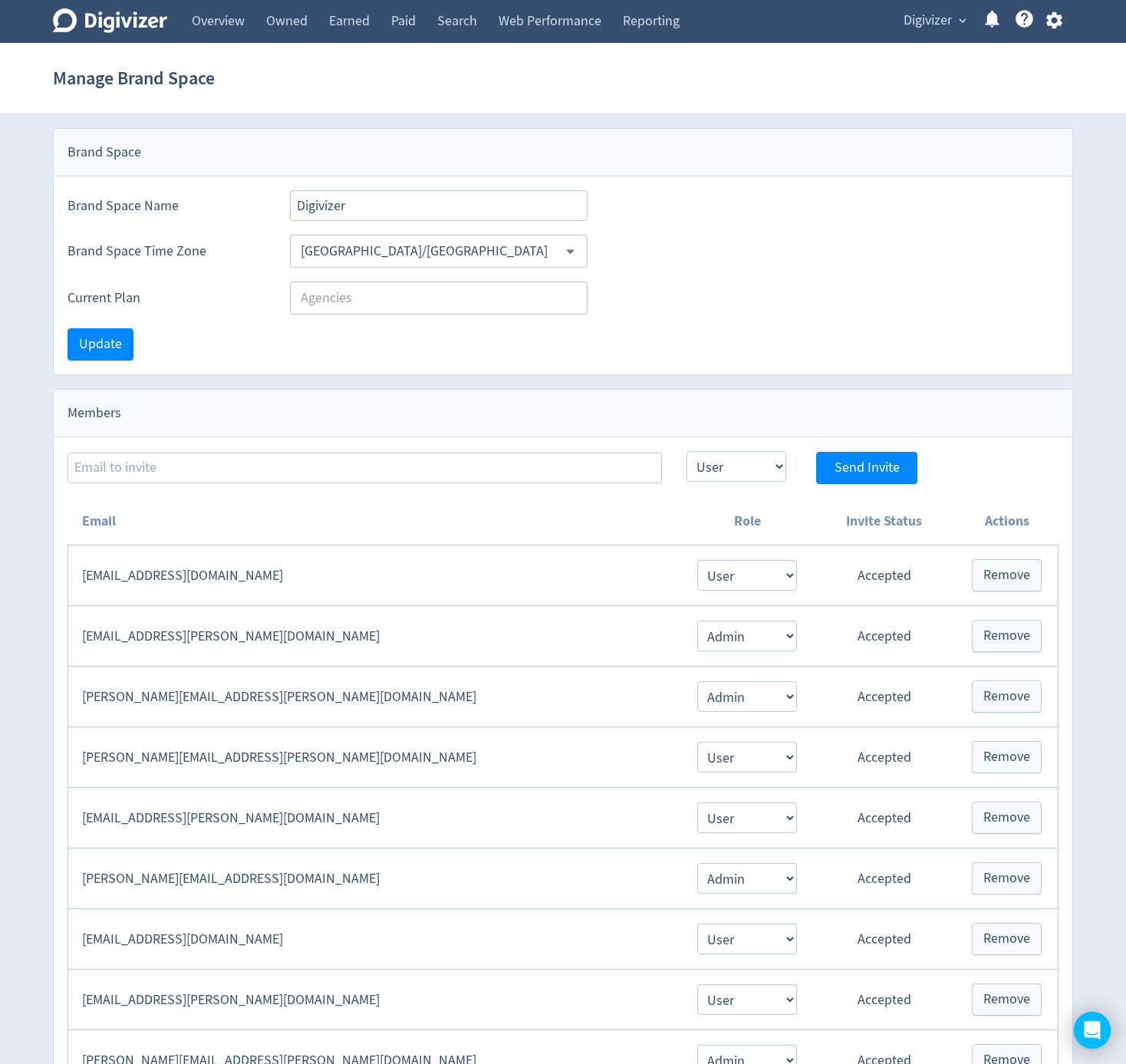
select select "USER"
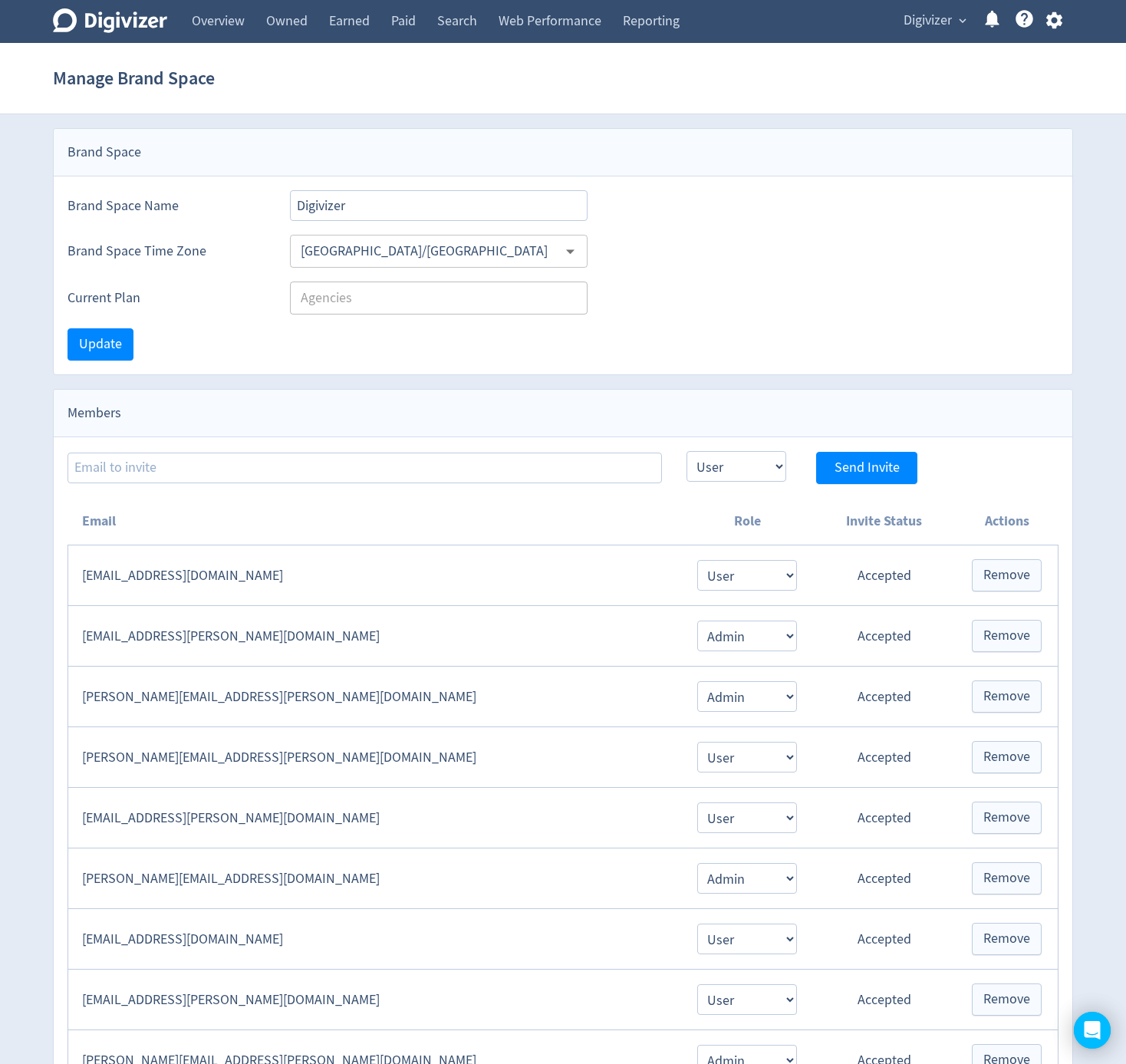
select select "USER"
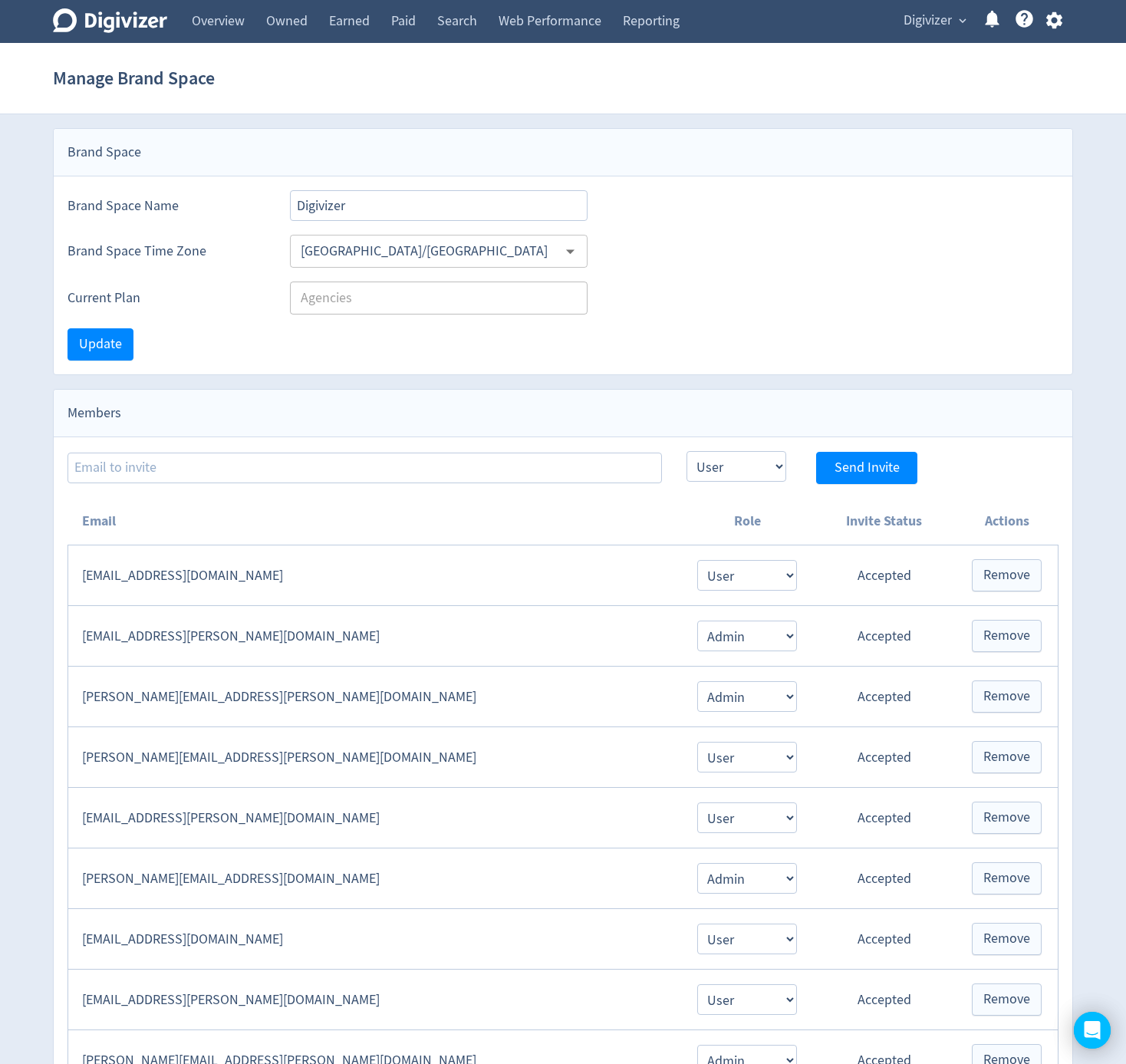
select select "USER"
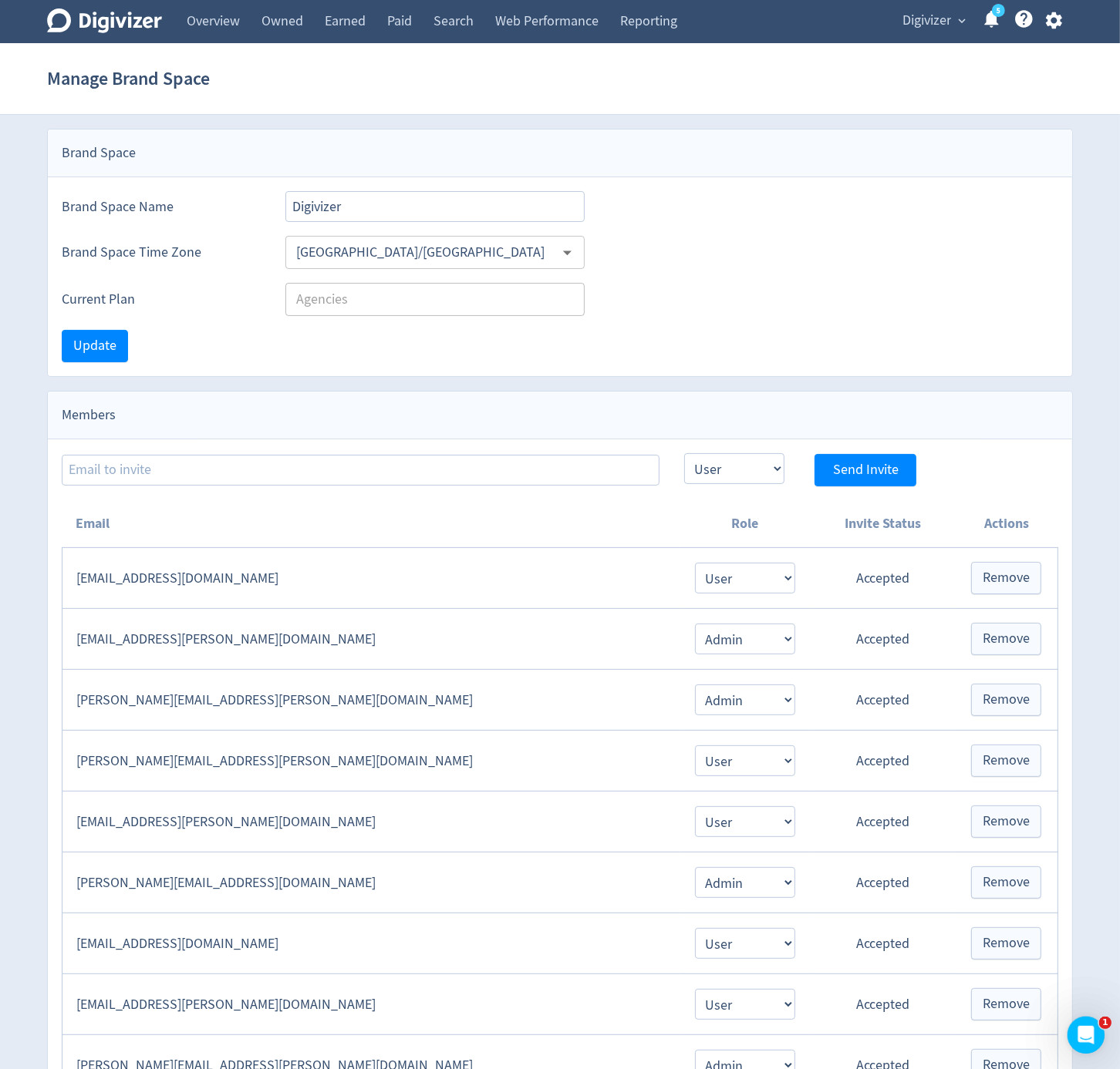
click at [895, 25] on div "Digivizer expand_more 5 Help Center - Searchable support on using Digivizer" at bounding box center [980, 22] width 188 height 43
click at [910, 22] on span "Digivizer" at bounding box center [927, 21] width 49 height 25
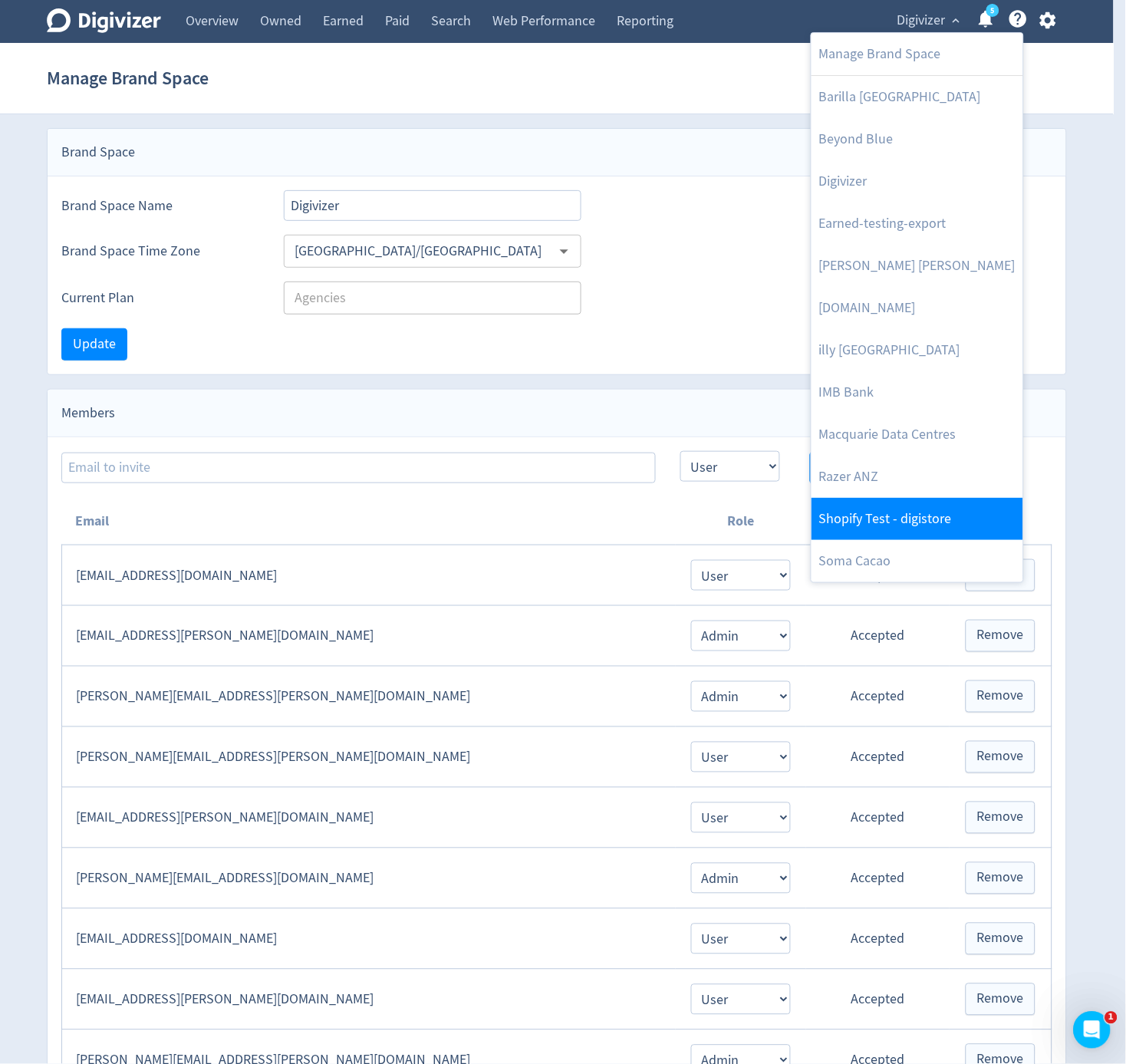
click at [903, 501] on link "Shopify Test - digistore" at bounding box center [918, 518] width 212 height 42
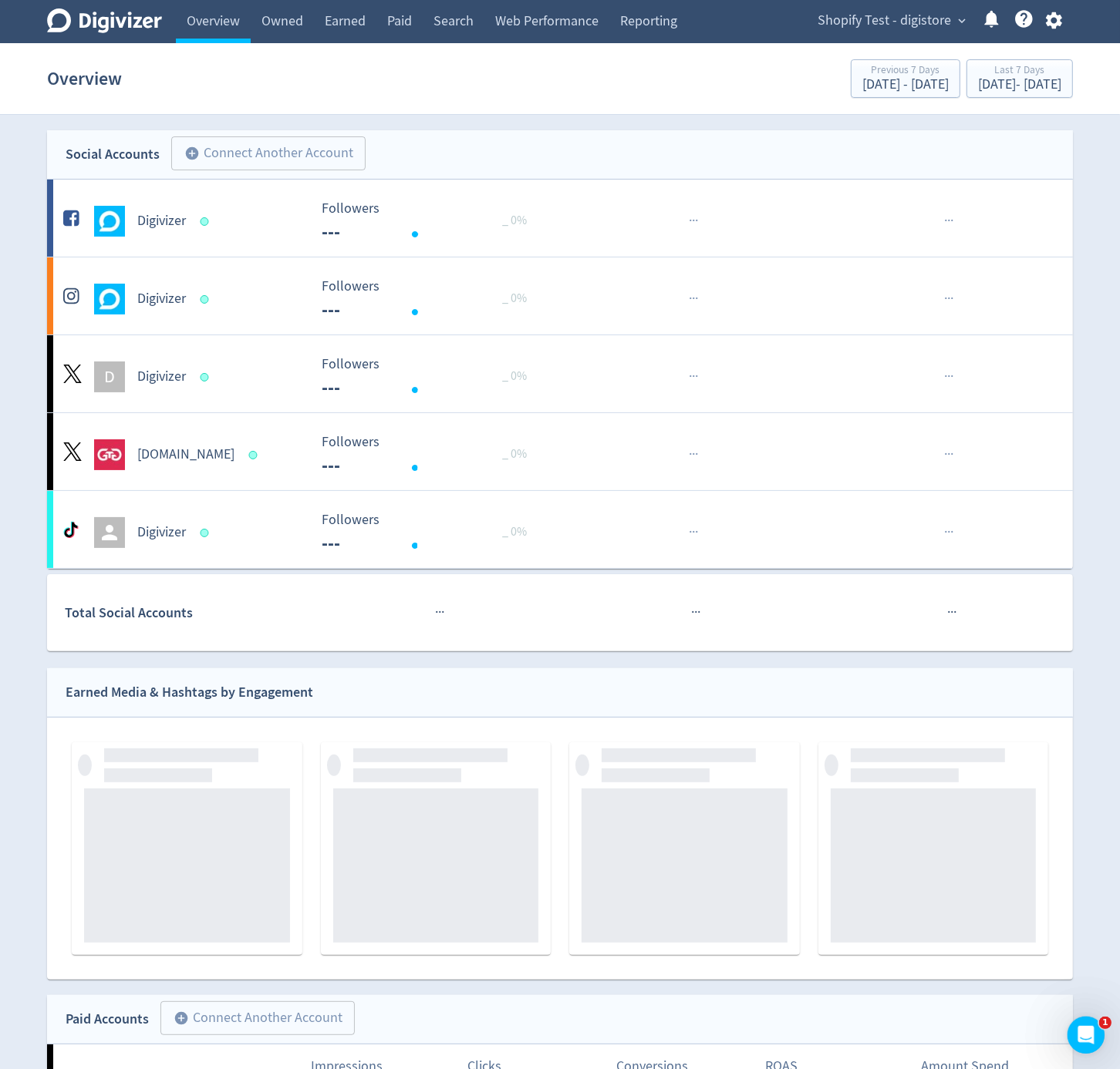
click at [916, 36] on div "Shopify Test - digistore expand_more Help Center - Searchable support on using …" at bounding box center [937, 22] width 273 height 43
click at [927, 26] on span "Shopify Test - digistore" at bounding box center [884, 21] width 133 height 25
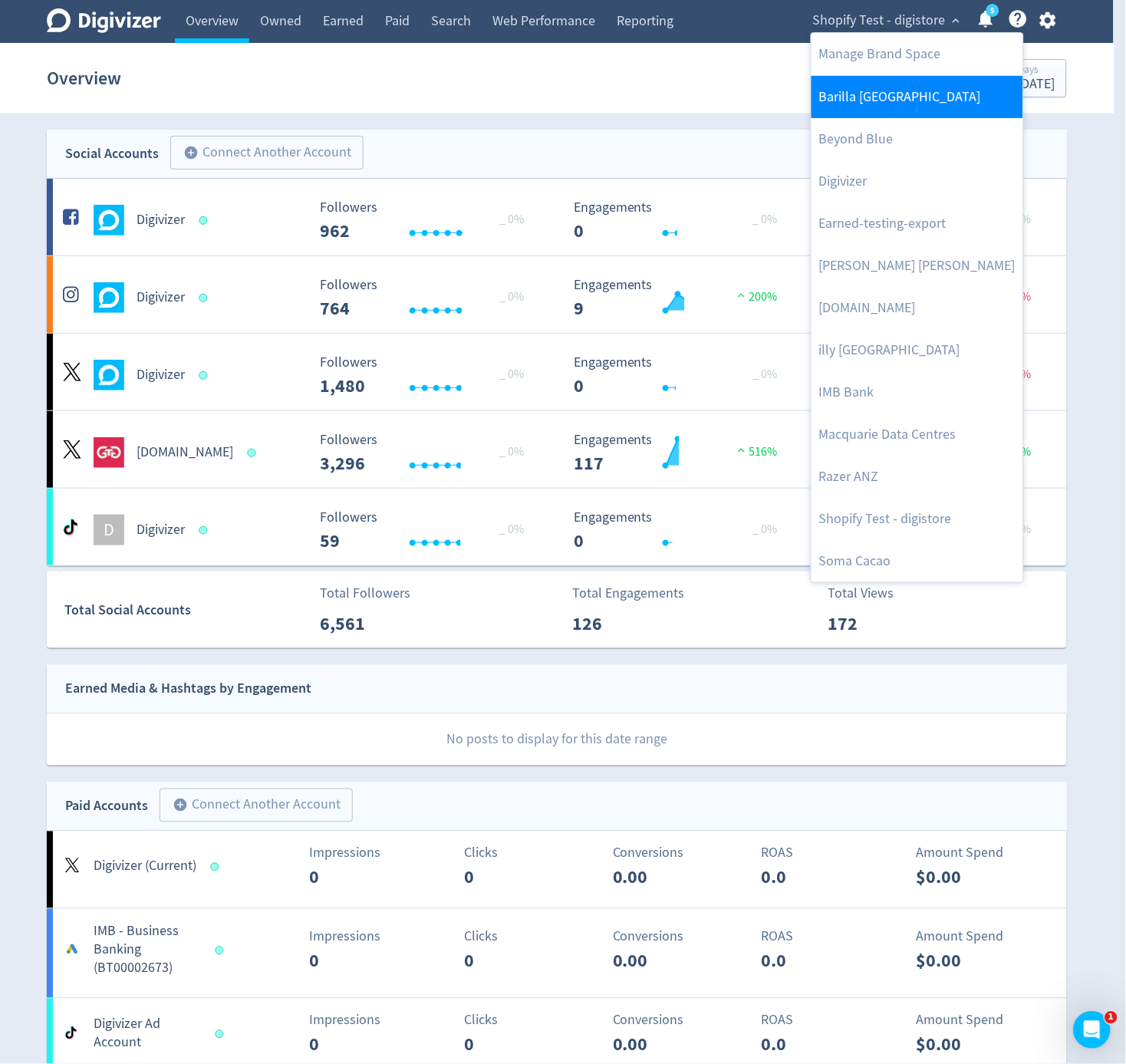
click at [894, 70] on link "Manage Brand Space" at bounding box center [918, 53] width 212 height 42
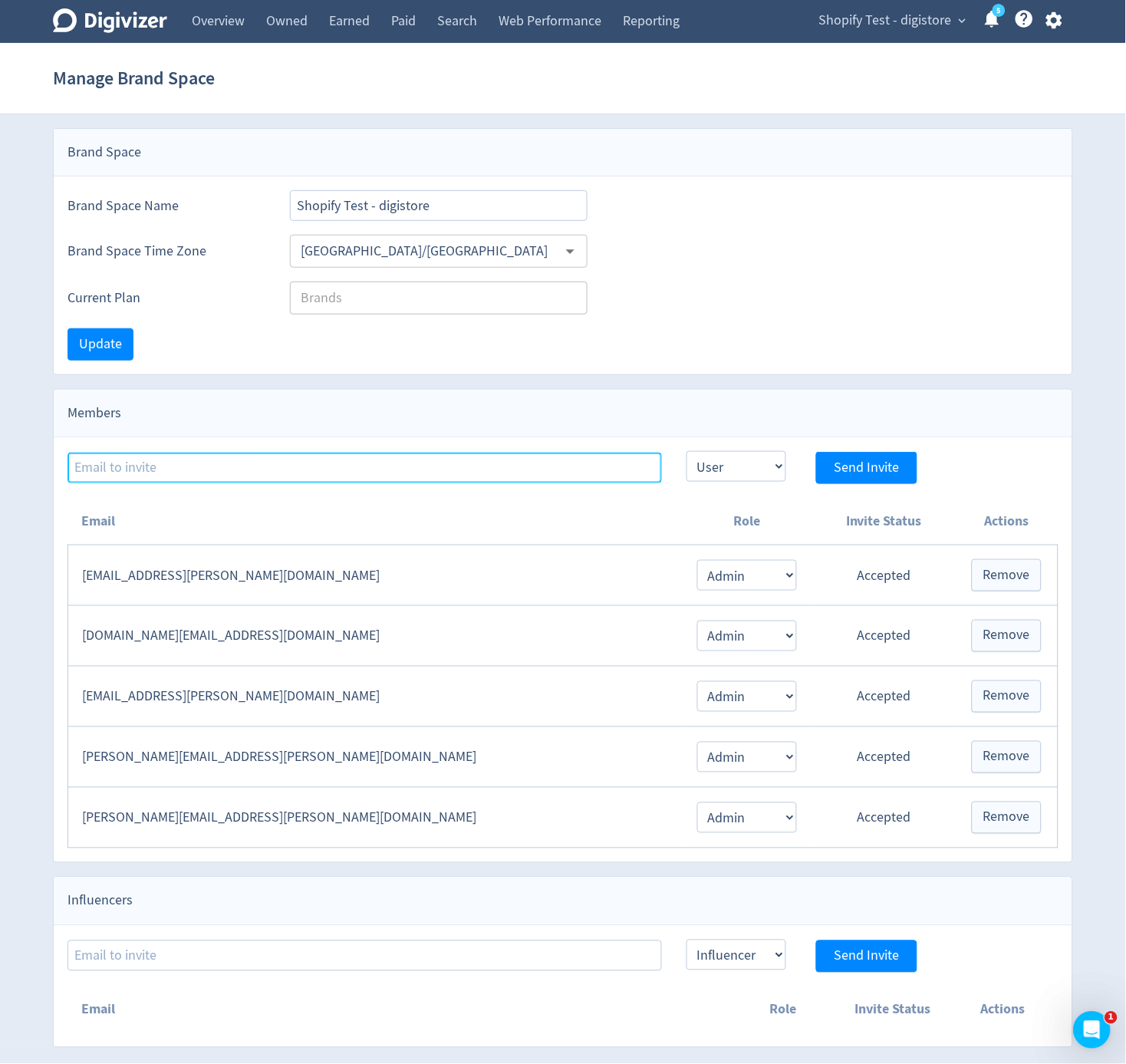
click at [460, 481] on input at bounding box center [365, 468] width 595 height 30
click at [510, 462] on input at bounding box center [365, 468] width 595 height 30
paste input "[PERSON_NAME][EMAIL_ADDRESS][PERSON_NAME][DOMAIN_NAME]"
type input "[PERSON_NAME][EMAIL_ADDRESS][PERSON_NAME][DOMAIN_NAME]"
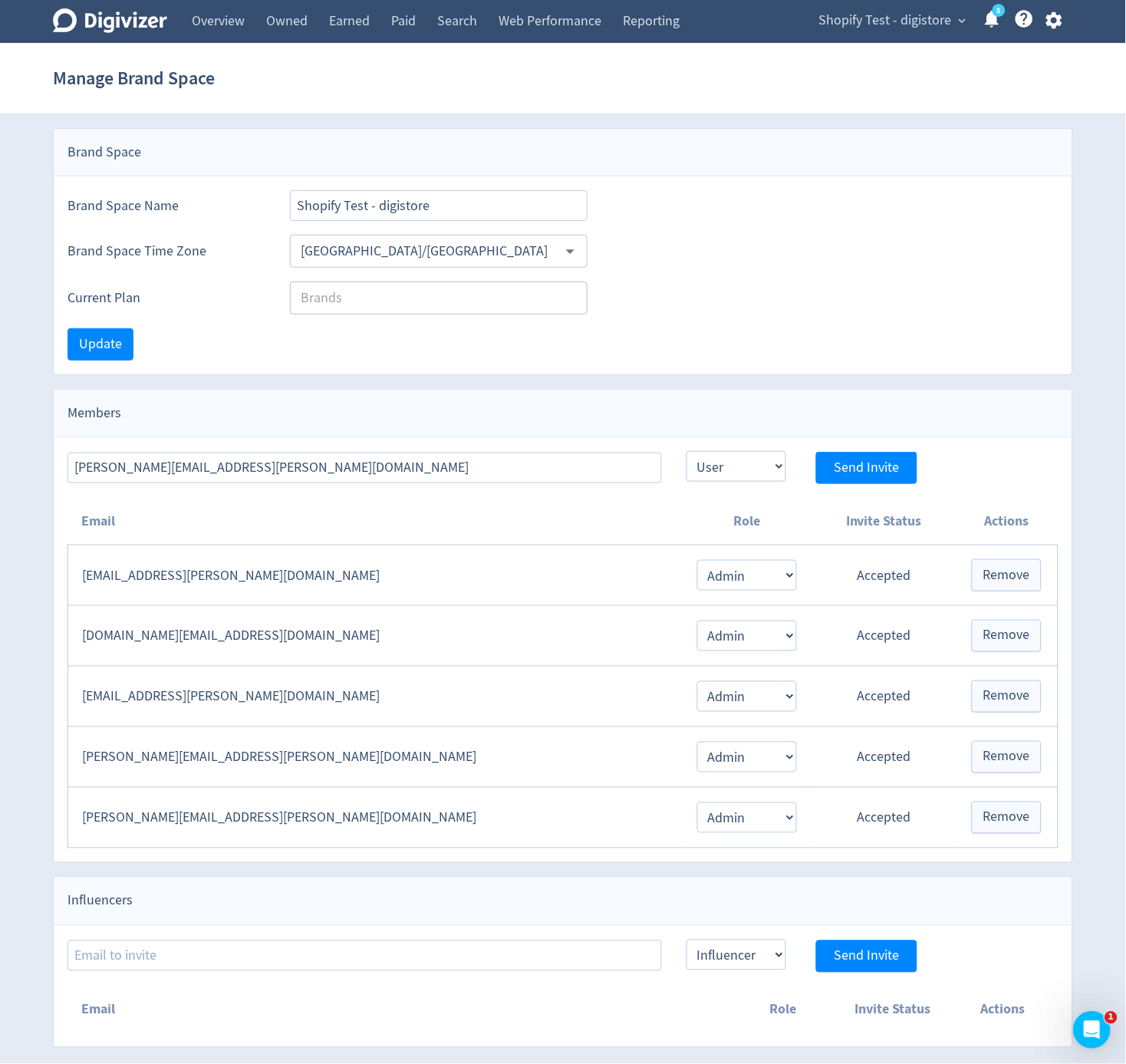
click at [681, 448] on div "emma.lorusso@digivizer.com Admin User Send Invite" at bounding box center [563, 460] width 1019 height 47
select select "ADMIN"
click at [687, 451] on select "Admin User" at bounding box center [736, 467] width 100 height 30
click at [833, 481] on button "Send Invite" at bounding box center [867, 468] width 101 height 32
select select "USER"
